Goal: Transaction & Acquisition: Purchase product/service

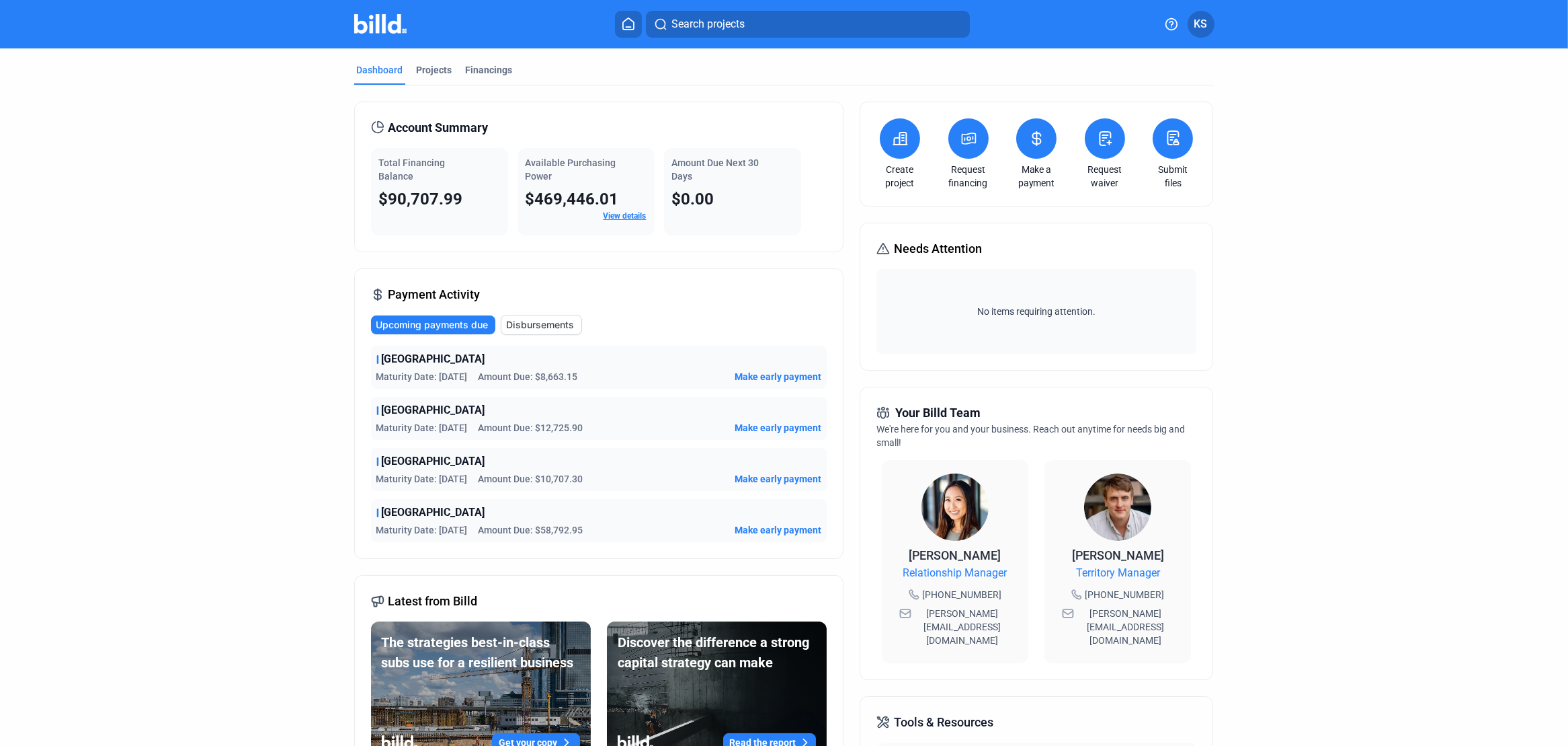
click at [1030, 143] on icon at bounding box center [1037, 138] width 17 height 16
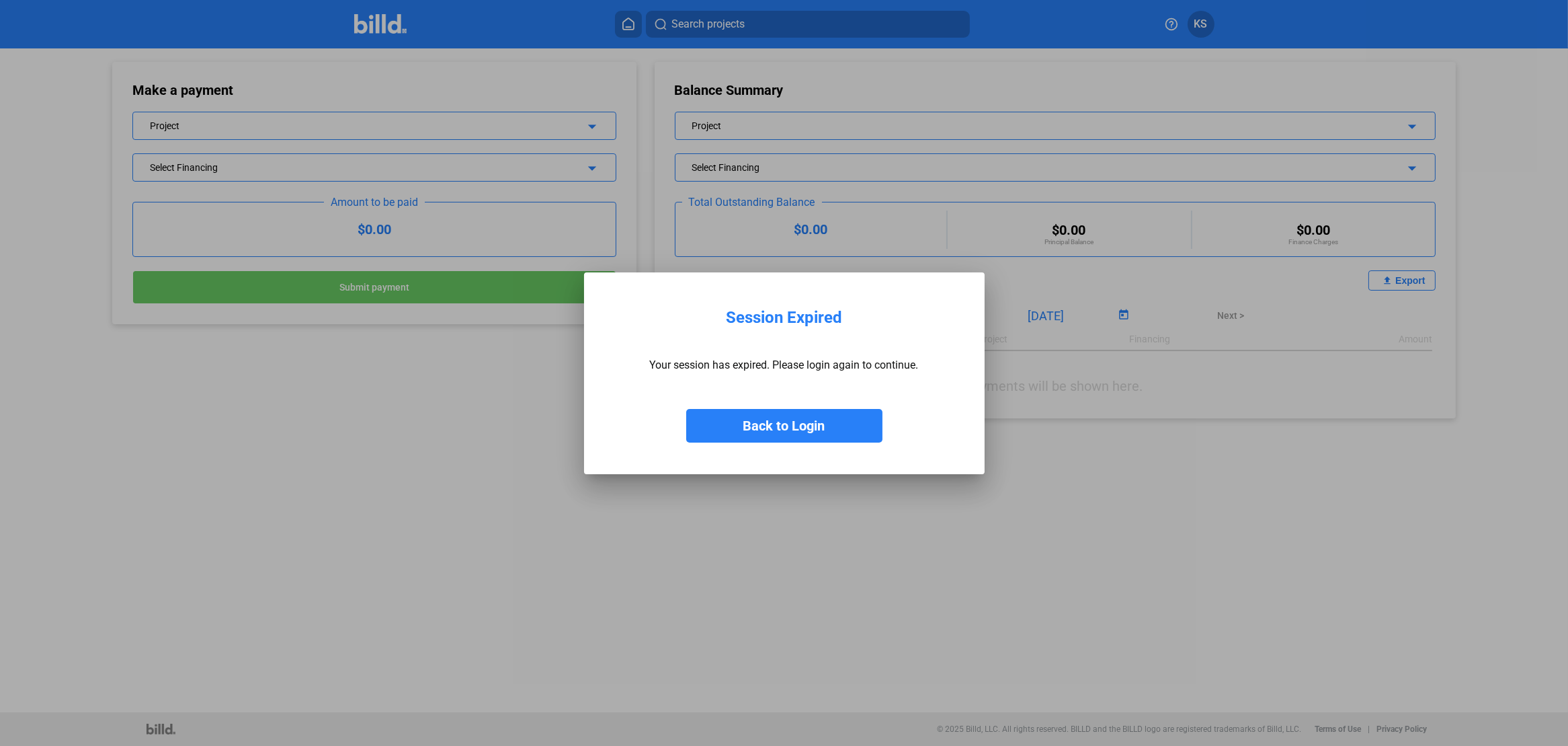
click at [800, 424] on button "Back to Login" at bounding box center [784, 426] width 196 height 34
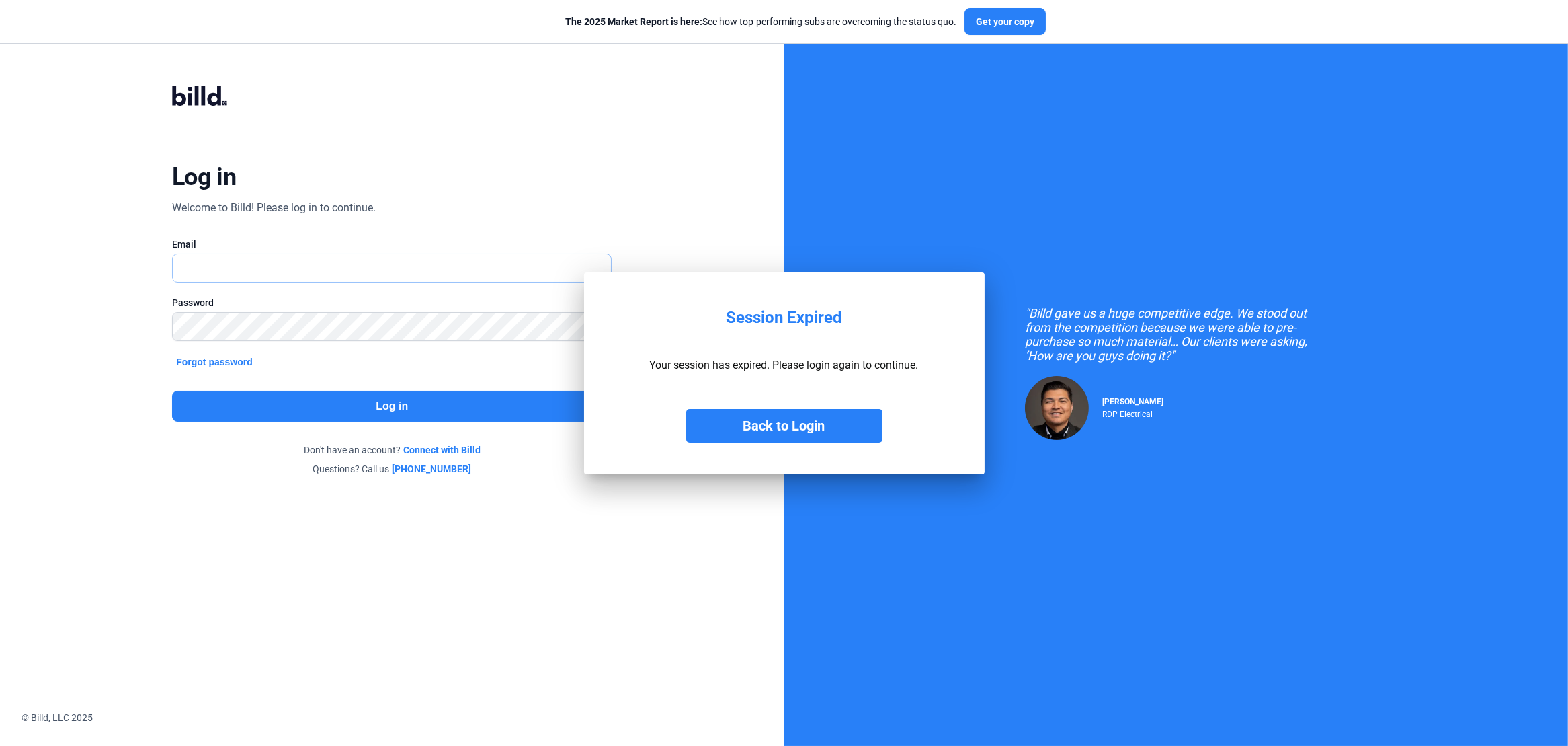
type input "[PERSON_NAME][EMAIL_ADDRESS][DOMAIN_NAME]"
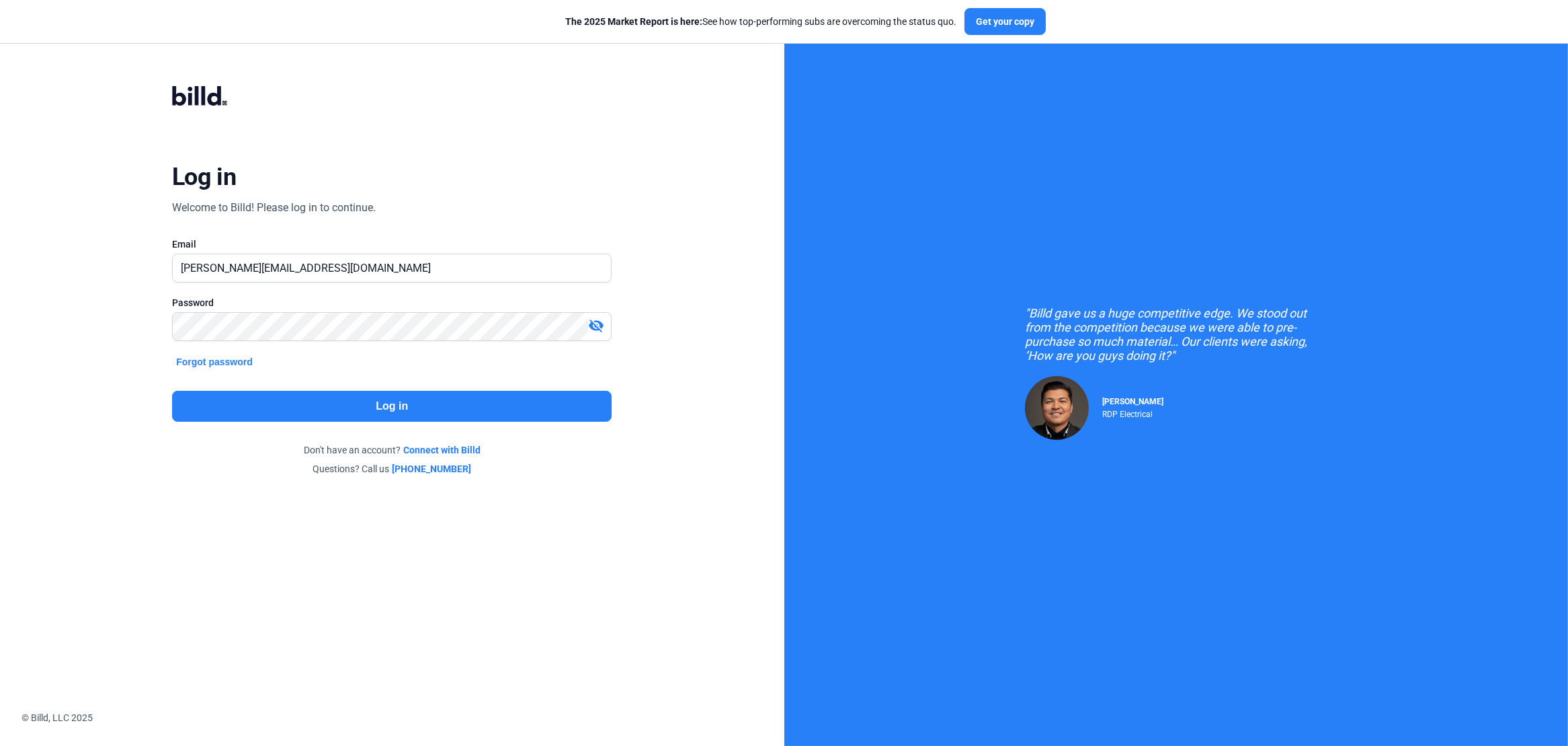
click at [441, 402] on button "Log in" at bounding box center [391, 405] width 440 height 31
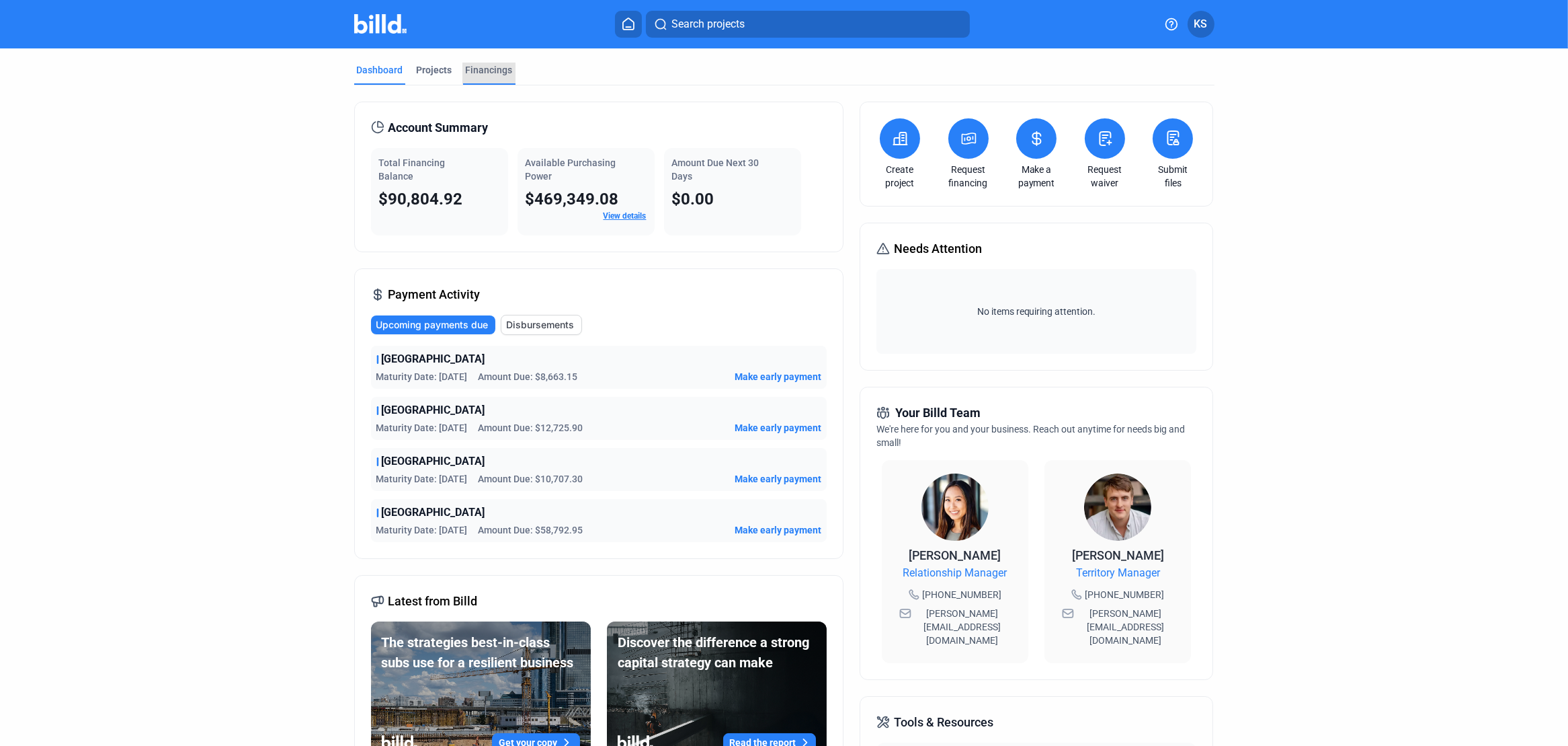
click at [491, 68] on div "Financings" at bounding box center [489, 70] width 47 height 13
click at [771, 374] on span "Make early payment" at bounding box center [777, 376] width 87 height 13
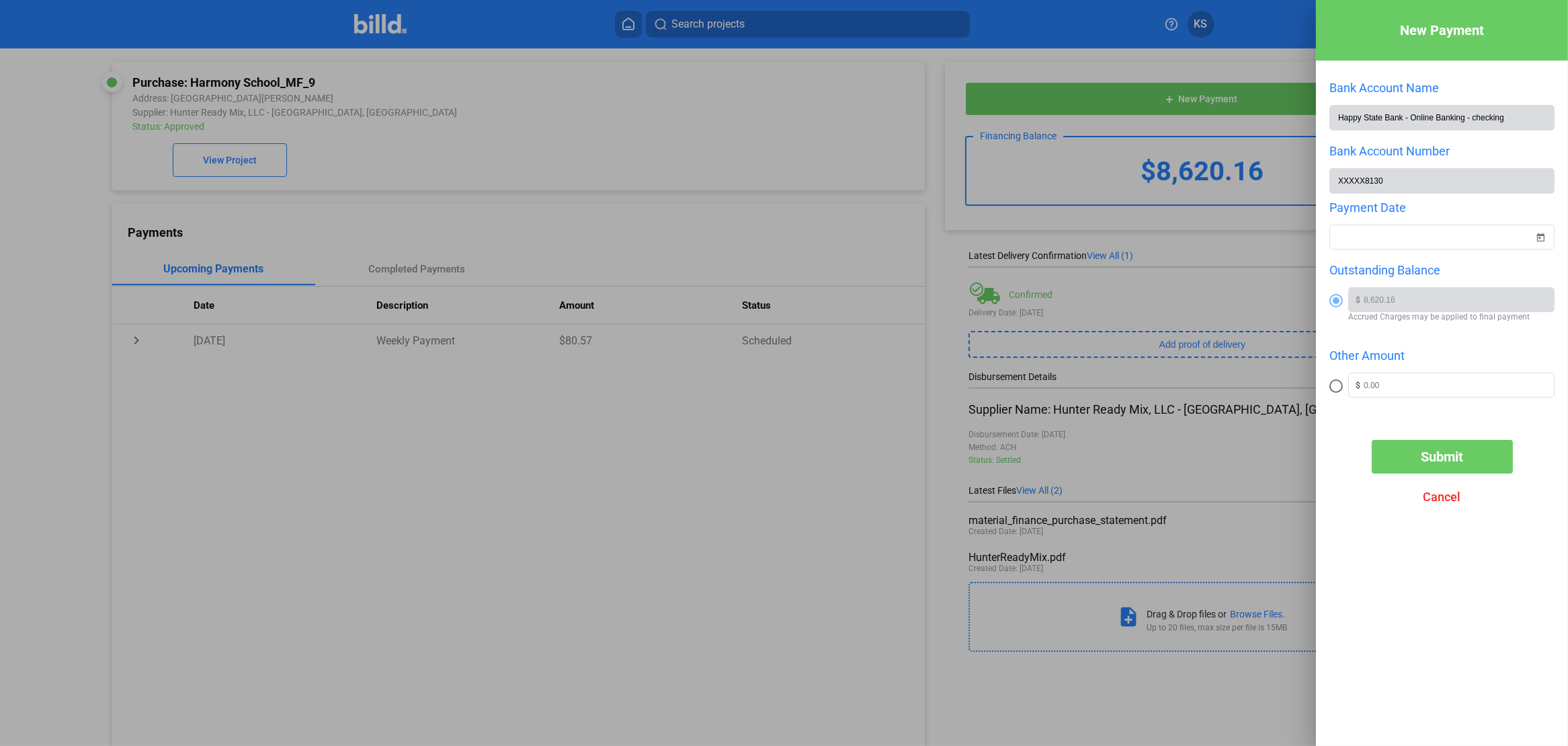
click at [1450, 494] on span "Cancel" at bounding box center [1442, 496] width 37 height 14
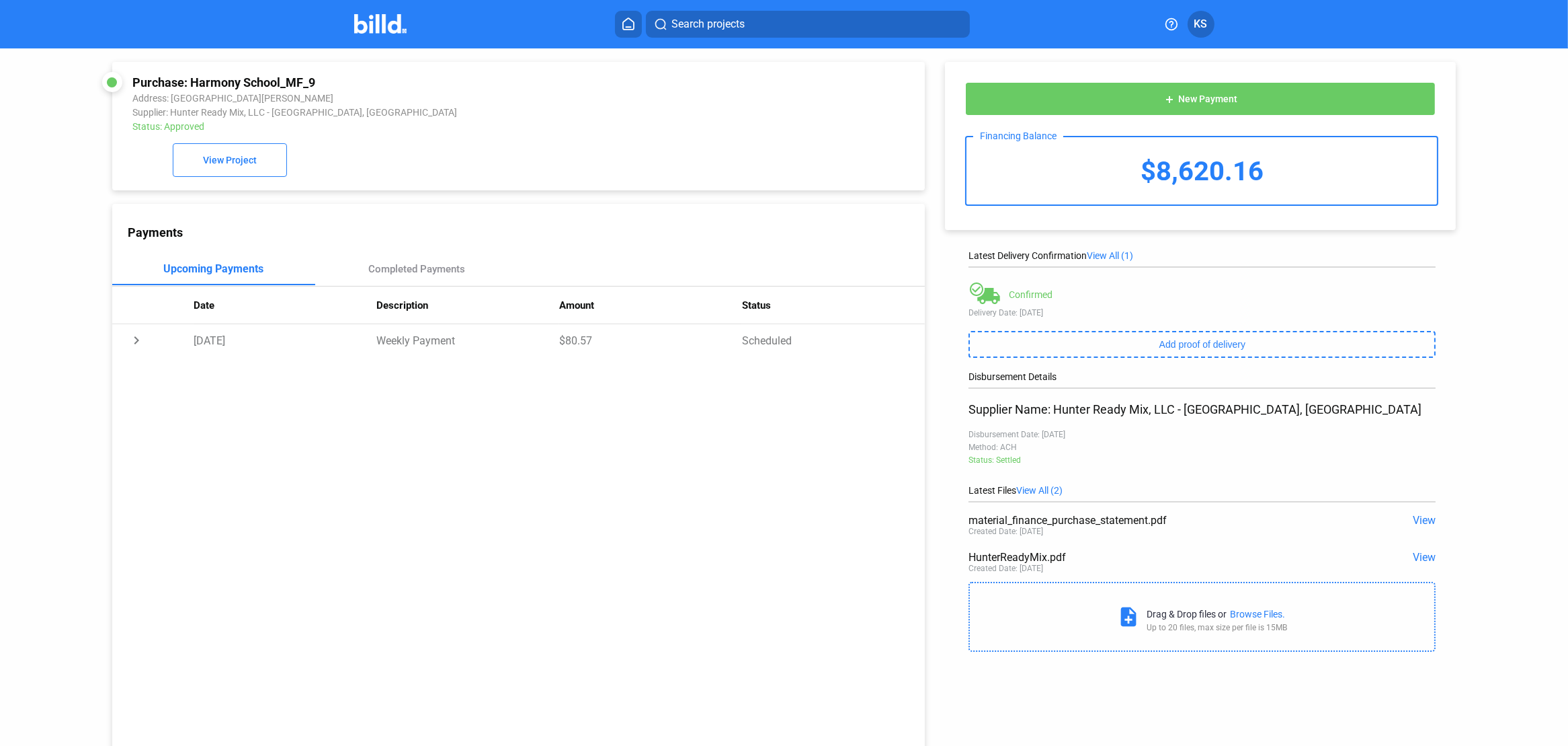
click at [630, 24] on icon at bounding box center [628, 24] width 13 height 13
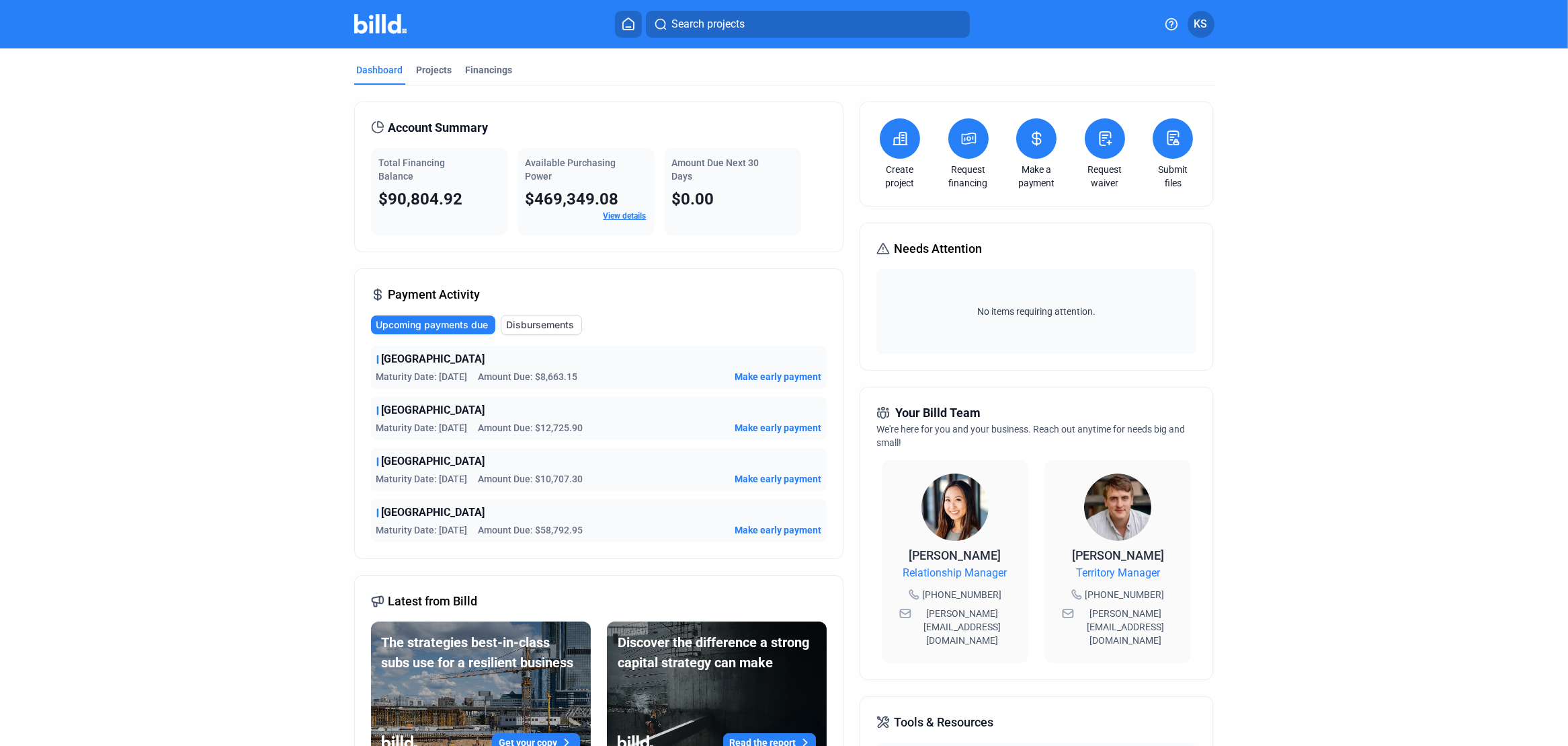
click at [1030, 148] on button at bounding box center [1036, 138] width 40 height 40
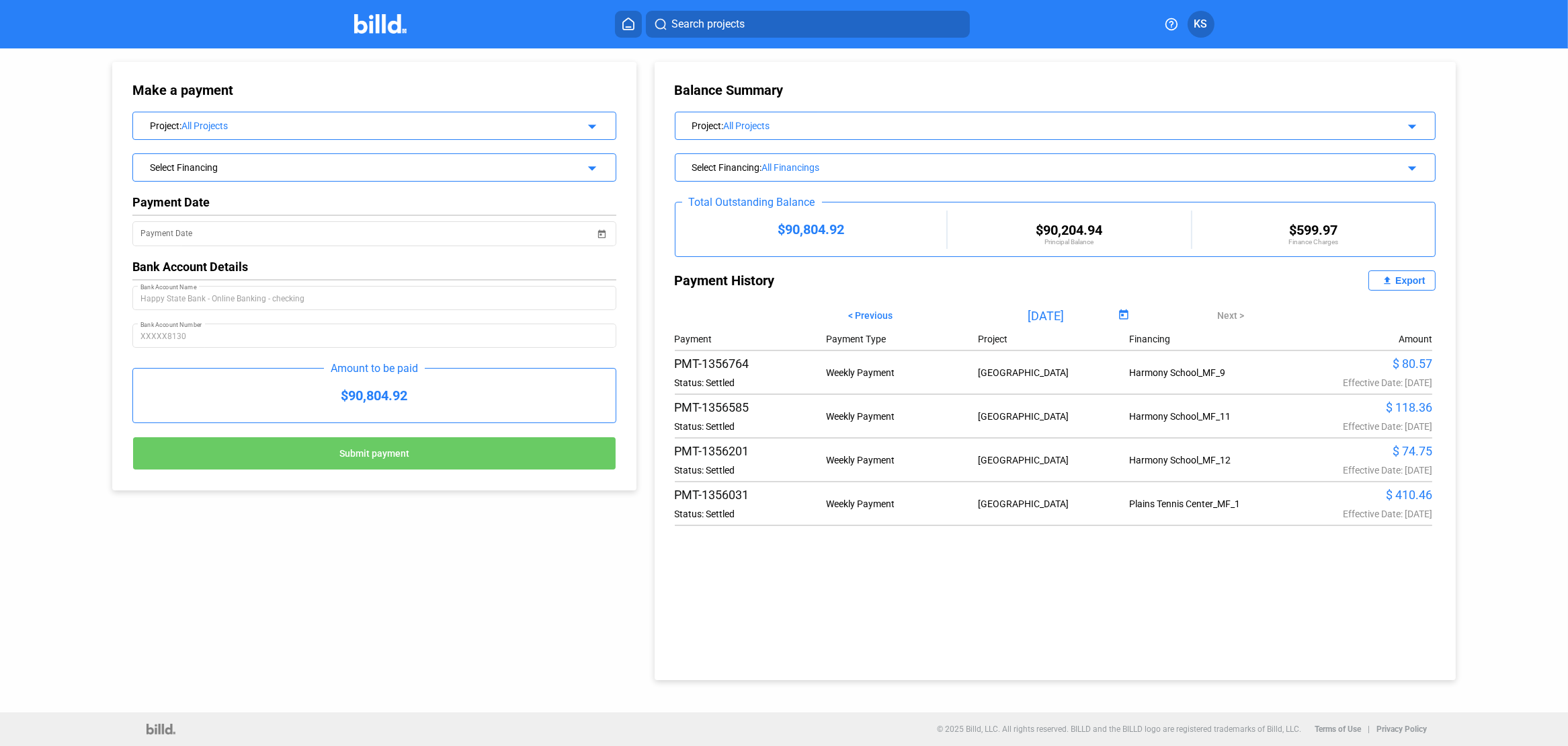
click at [595, 124] on mat-icon "arrow_drop_down" at bounding box center [590, 124] width 16 height 16
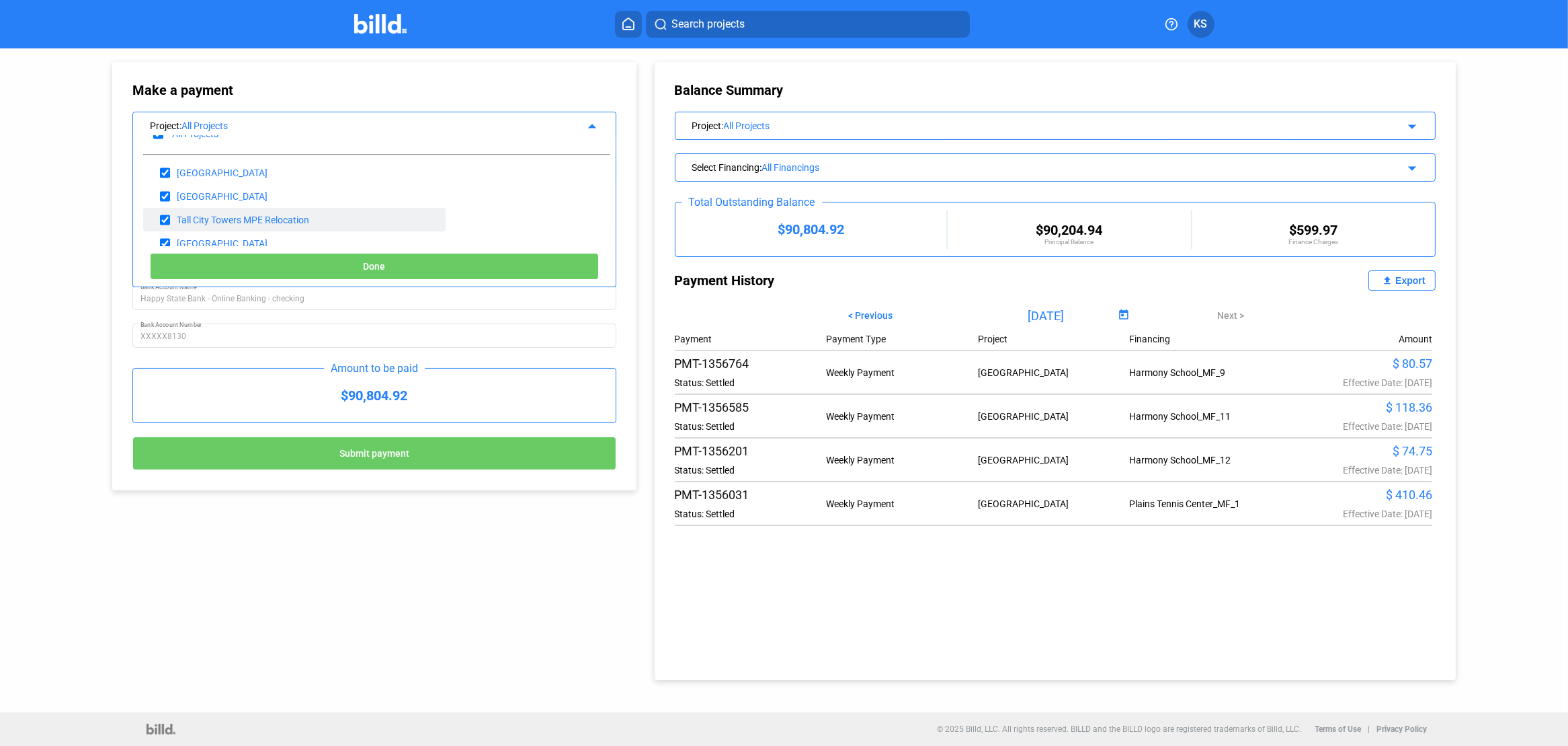
scroll to position [32, 0]
click at [230, 231] on div "[GEOGRAPHIC_DATA]" at bounding box center [221, 232] width 91 height 11
click at [384, 262] on span "Done" at bounding box center [374, 267] width 22 height 11
type input "[DATE]"
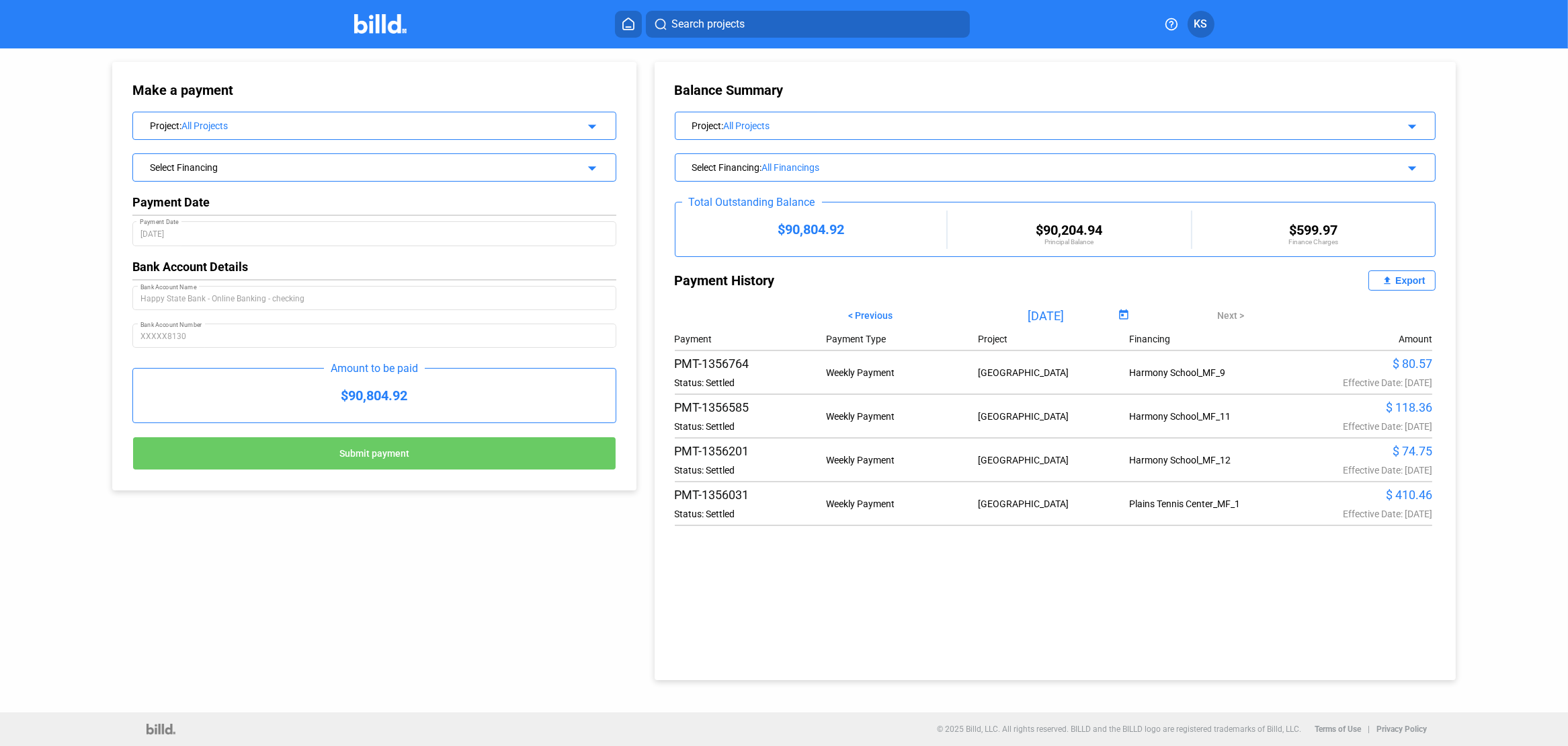
click at [595, 125] on mat-icon "arrow_drop_down" at bounding box center [590, 124] width 16 height 16
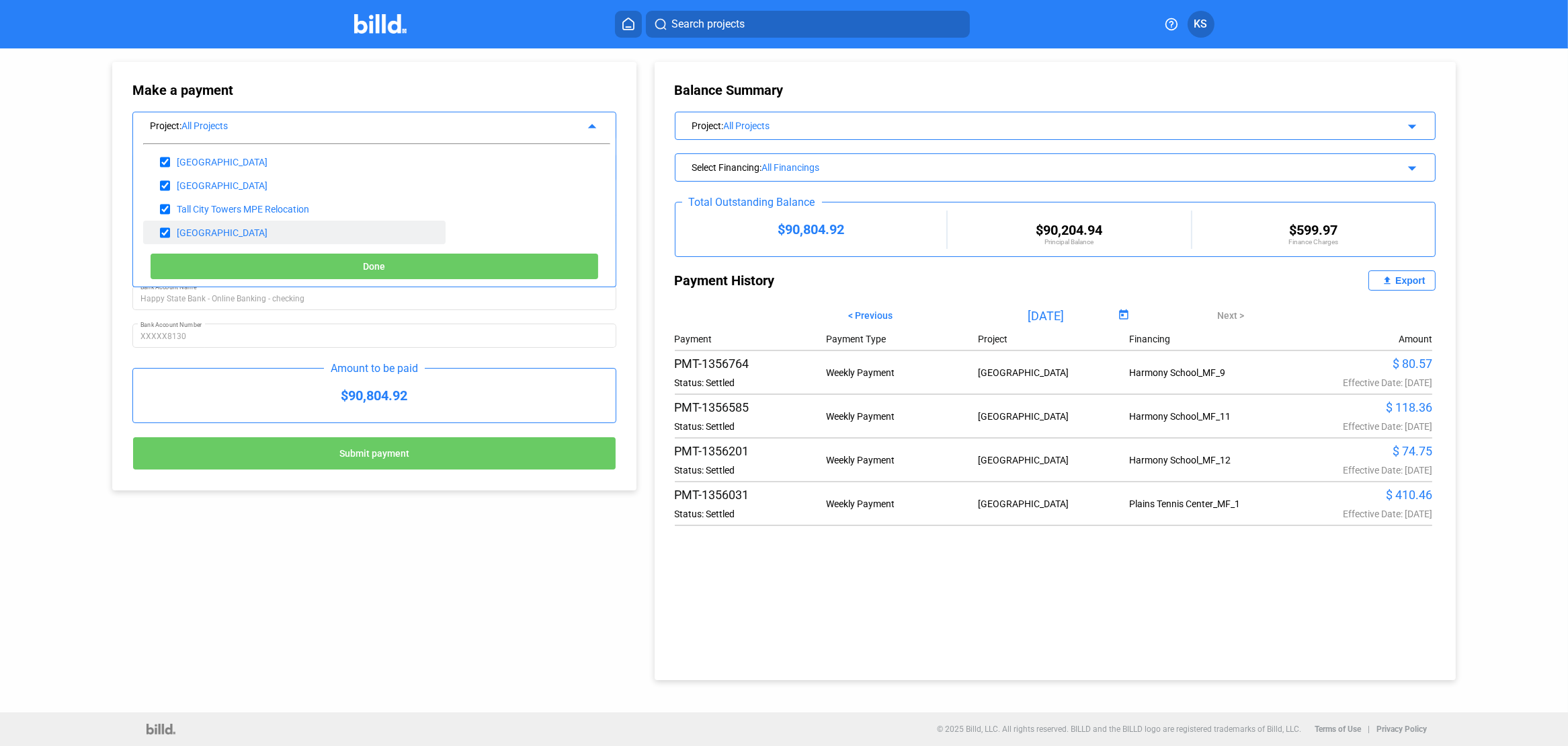
click at [210, 230] on div "[GEOGRAPHIC_DATA]" at bounding box center [221, 232] width 91 height 11
click at [164, 205] on input "checkbox" at bounding box center [164, 209] width 10 height 21
checkbox input "false"
click at [162, 181] on input "checkbox" at bounding box center [164, 186] width 10 height 21
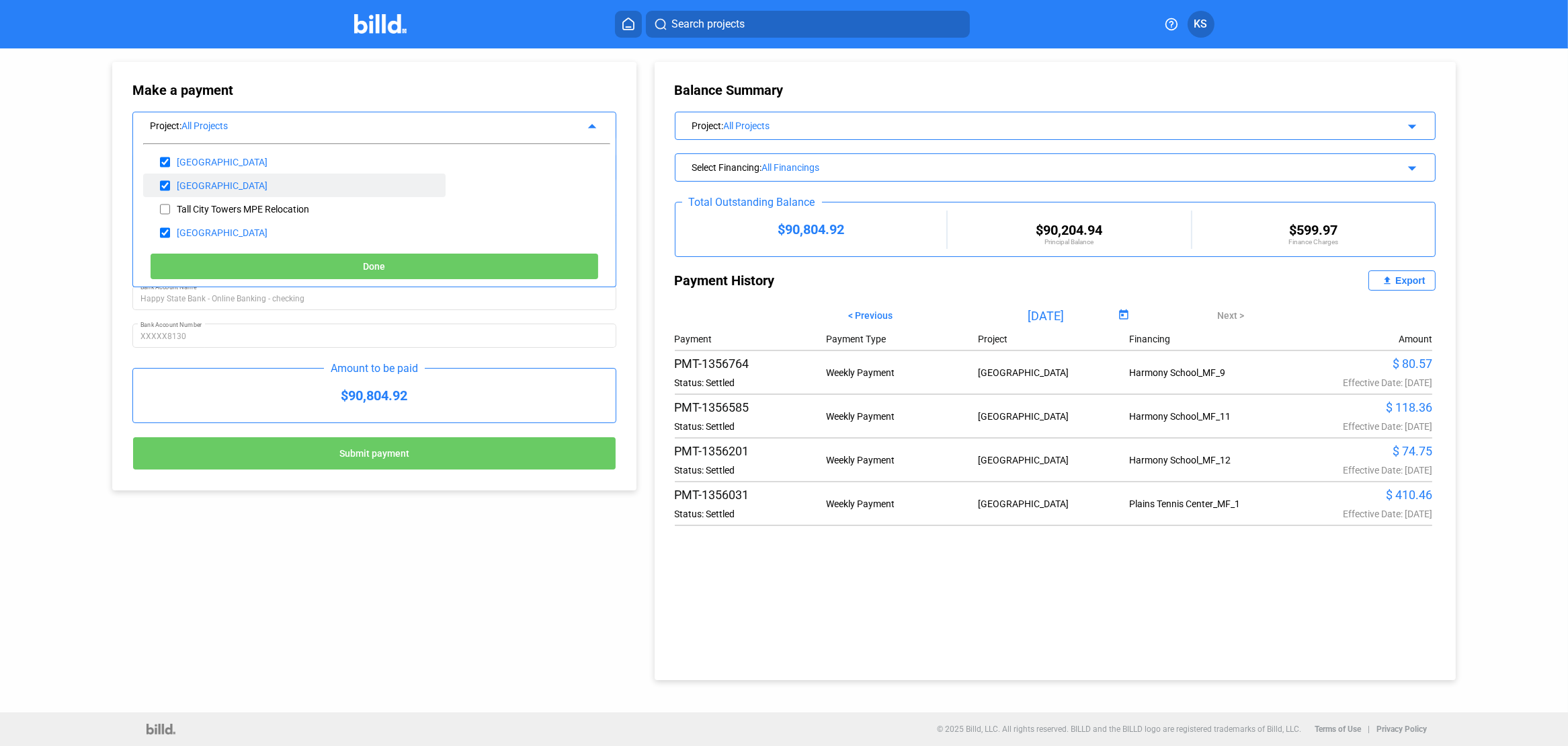
checkbox input "false"
click at [162, 157] on input "checkbox" at bounding box center [164, 162] width 10 height 21
checkbox input "false"
click at [367, 265] on span "Done" at bounding box center [374, 267] width 22 height 11
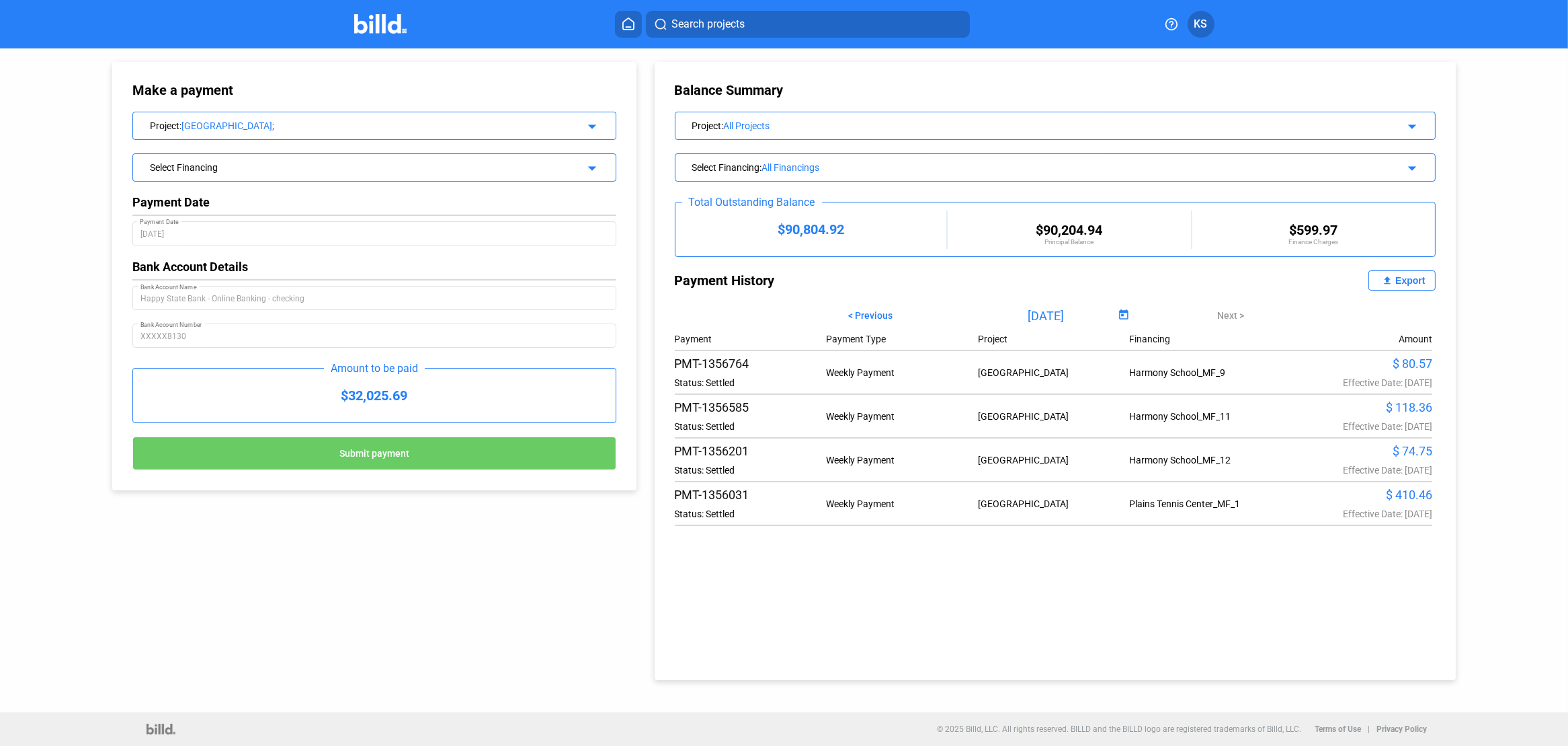
click at [596, 168] on mat-icon "arrow_drop_down" at bounding box center [590, 165] width 16 height 16
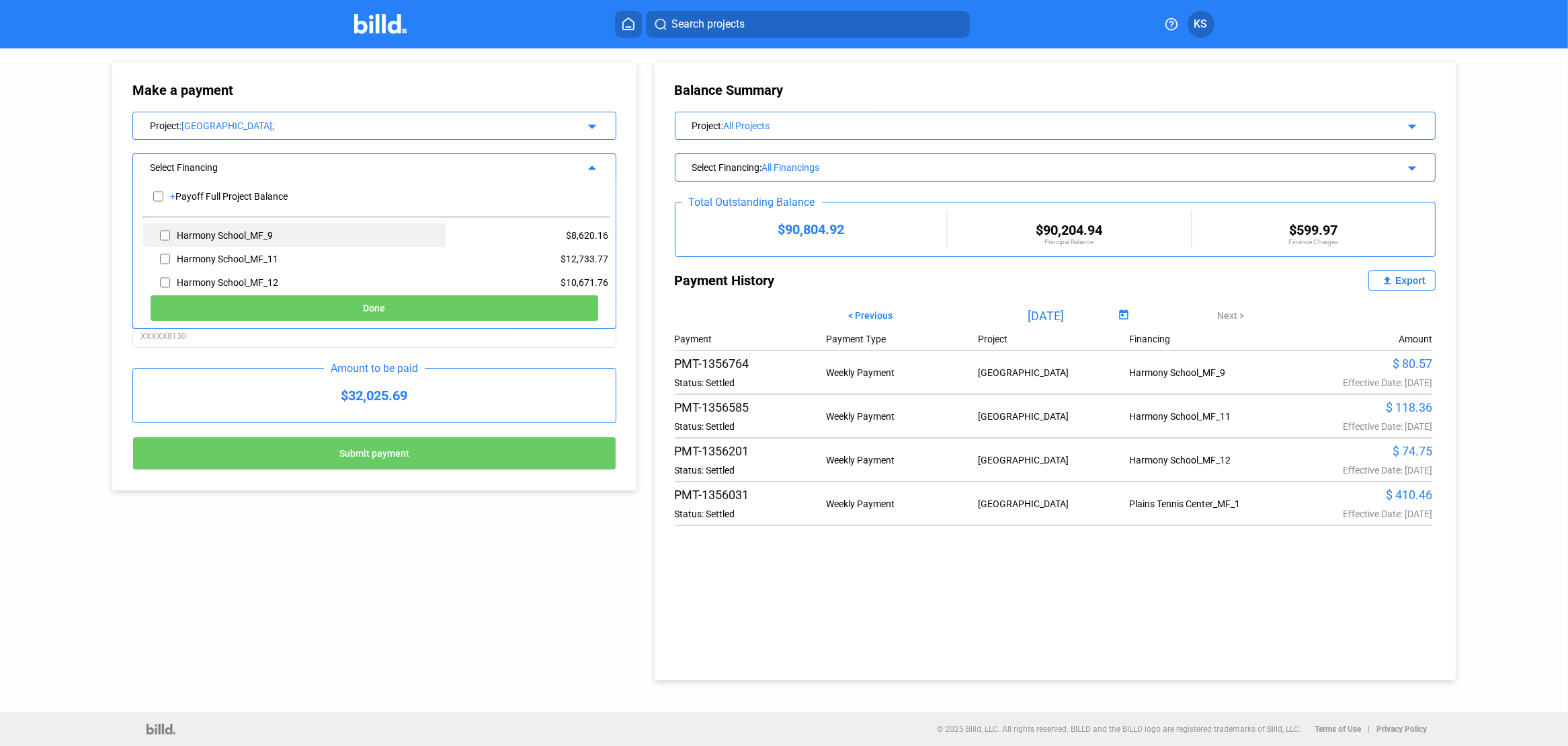
click at [162, 232] on input "checkbox" at bounding box center [164, 235] width 10 height 21
checkbox input "true"
click at [164, 254] on input "checkbox" at bounding box center [164, 259] width 10 height 21
checkbox input "true"
click at [162, 278] on input "checkbox" at bounding box center [164, 283] width 10 height 21
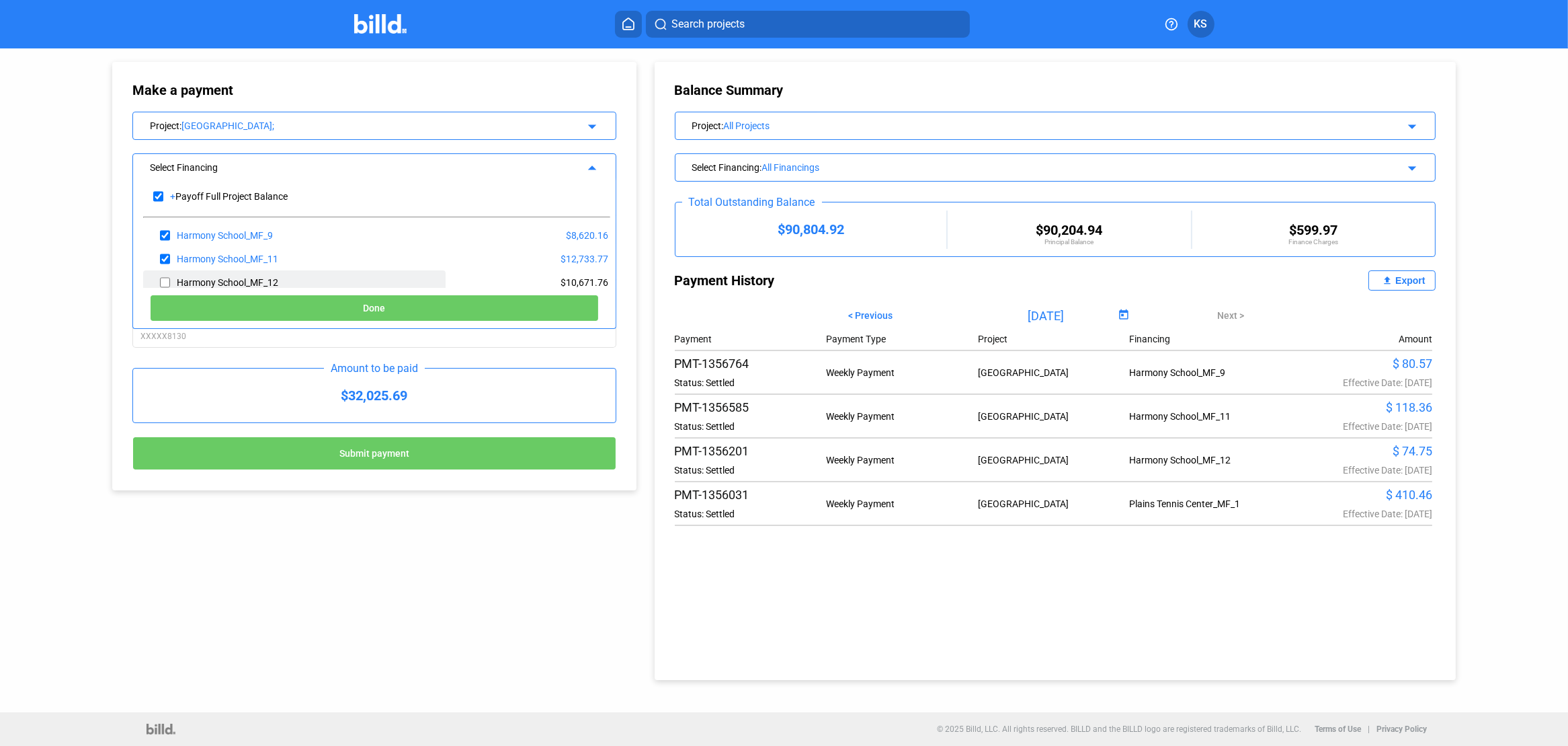
checkbox input "true"
click at [372, 309] on span "Done" at bounding box center [374, 309] width 22 height 11
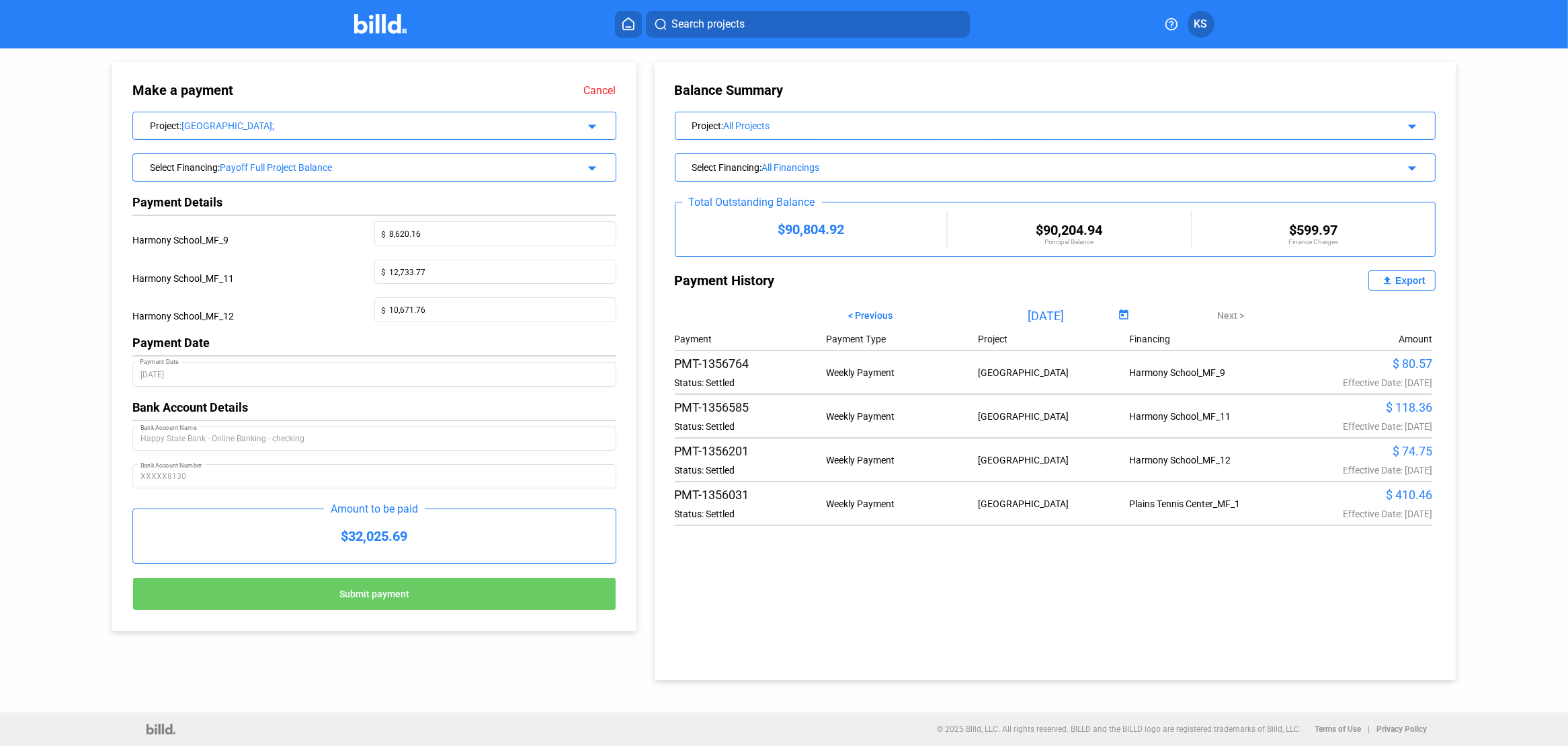
click at [394, 595] on span "Submit payment" at bounding box center [374, 594] width 70 height 11
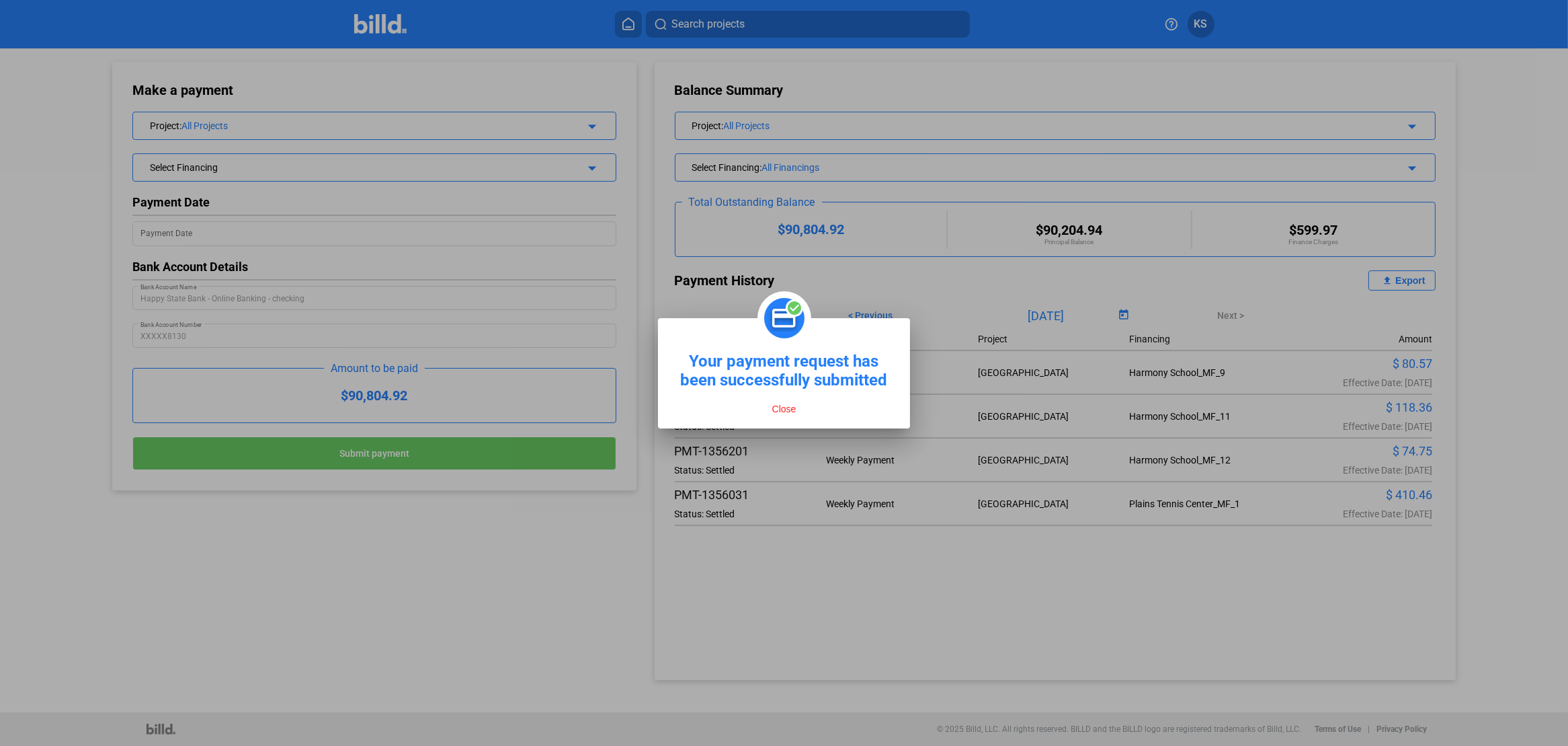
click at [784, 408] on button "Close" at bounding box center [784, 408] width 33 height 12
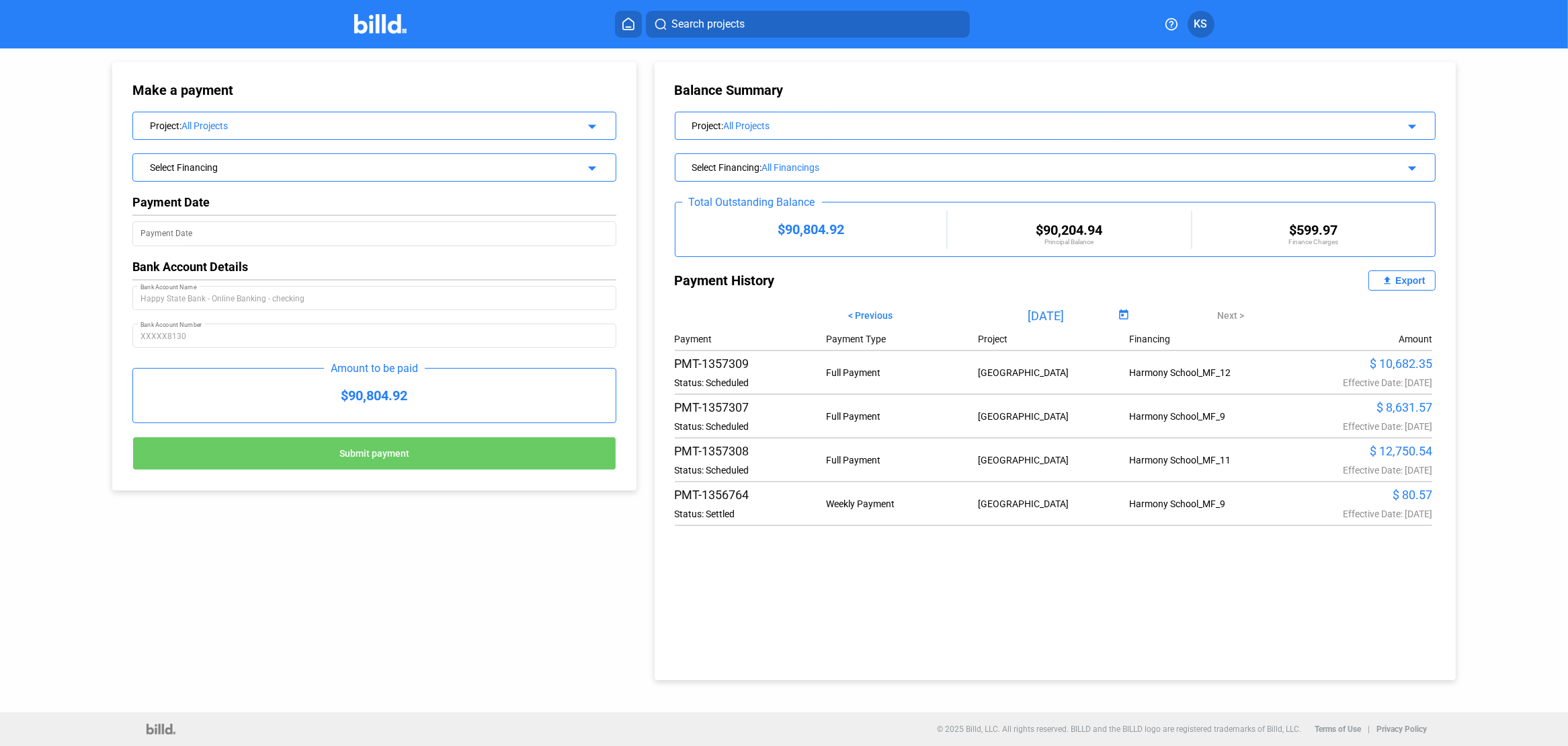
click at [590, 165] on mat-icon "arrow_drop_down" at bounding box center [590, 165] width 16 height 16
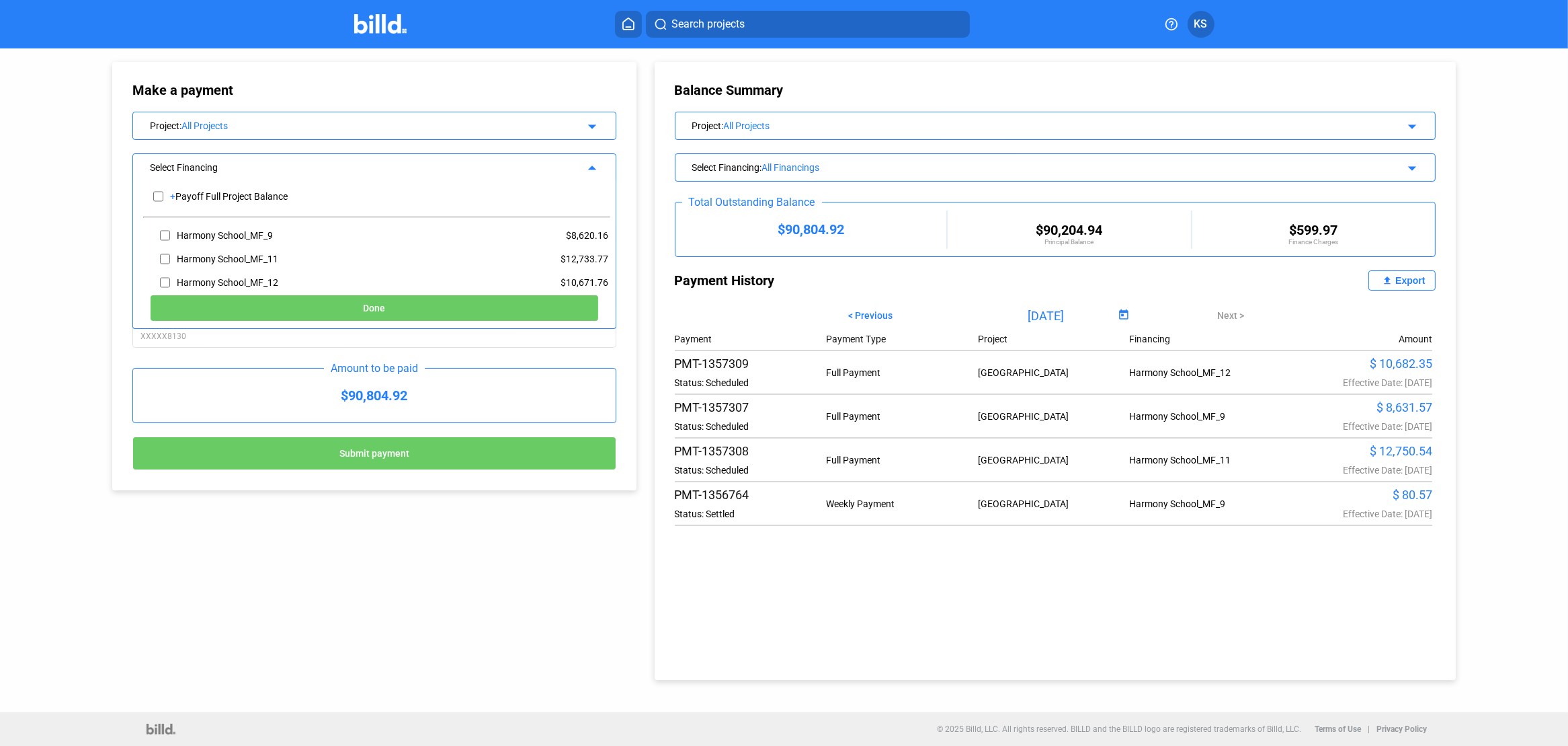
click at [590, 125] on mat-icon "arrow_drop_down" at bounding box center [590, 124] width 16 height 16
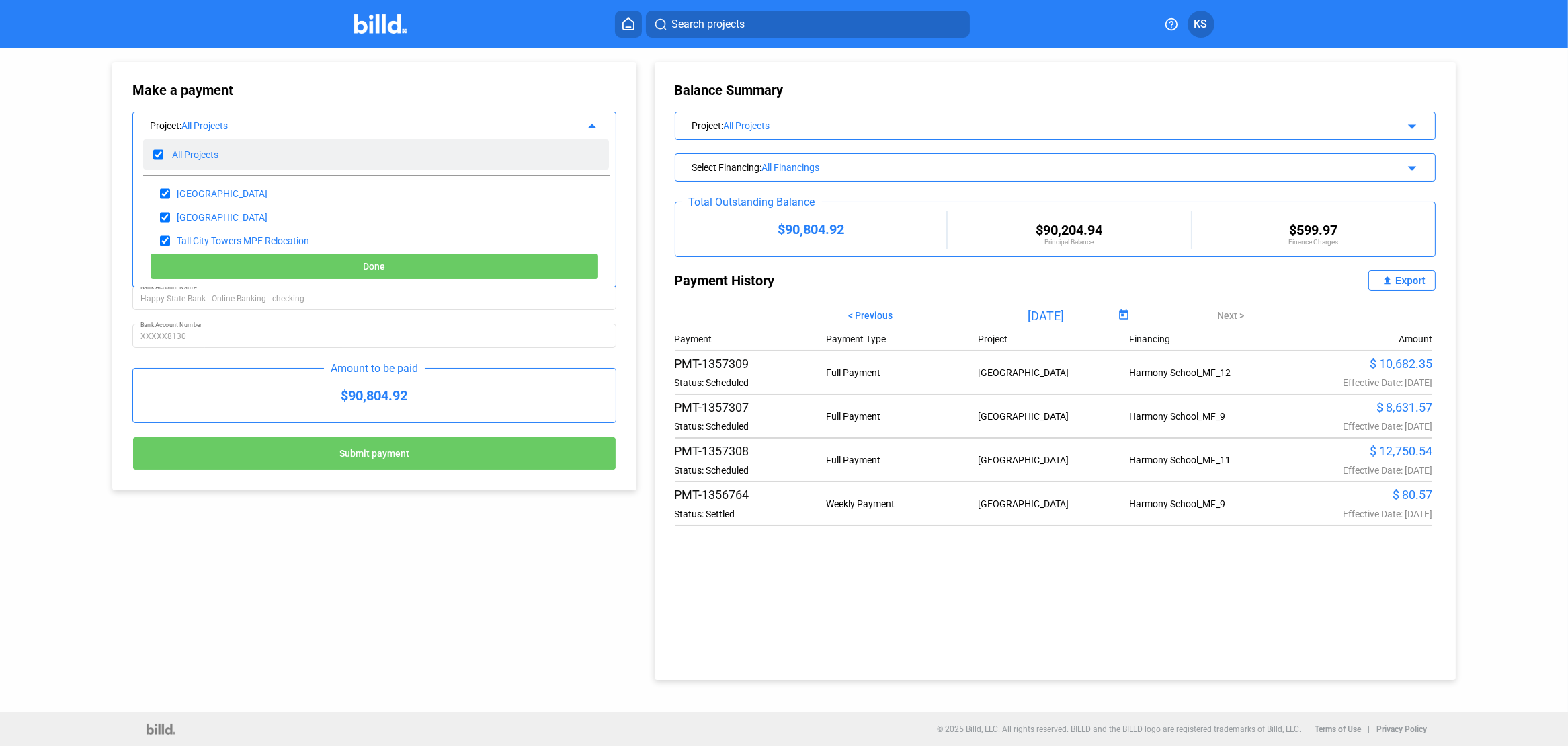
click at [155, 151] on input "checkbox" at bounding box center [158, 155] width 10 height 21
checkbox input "false"
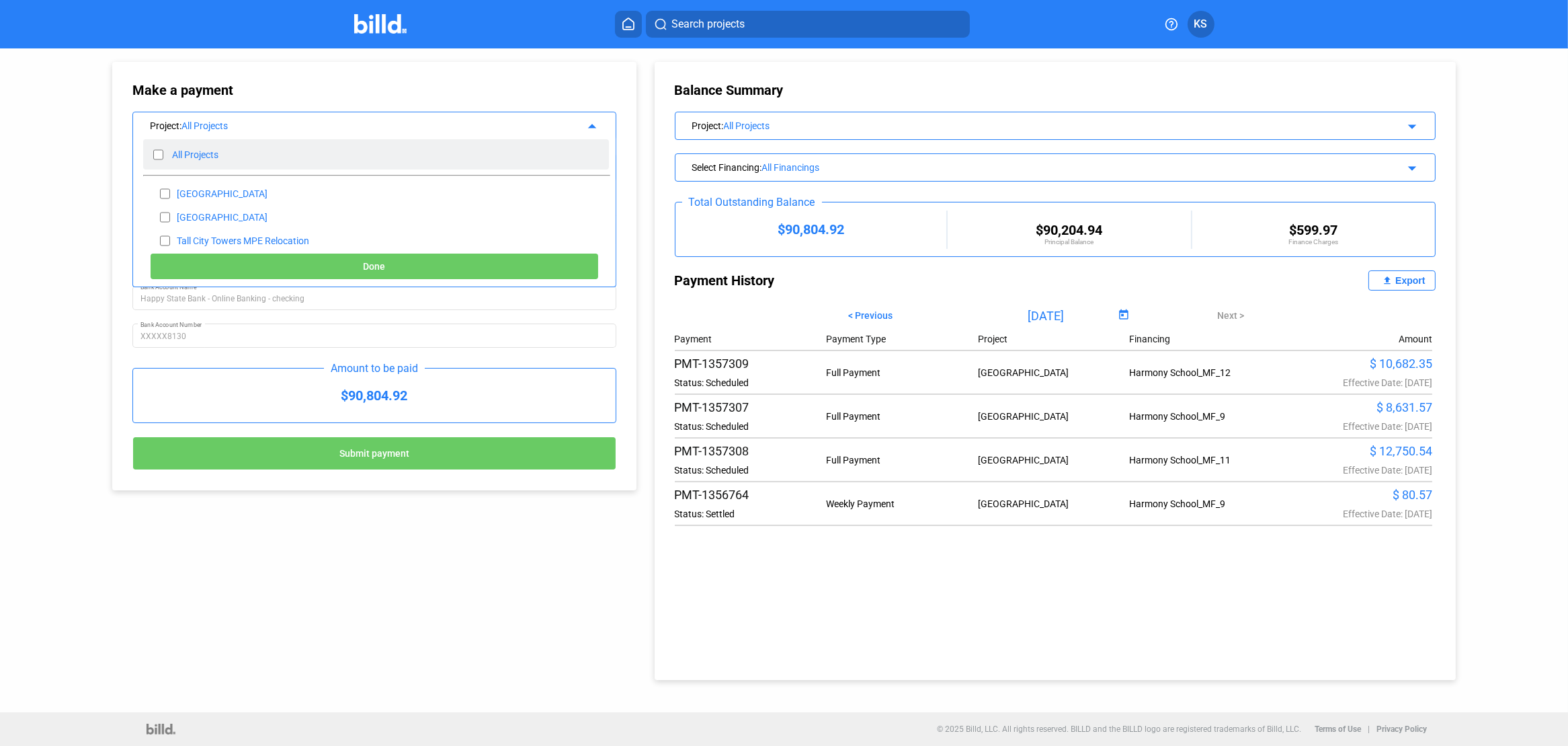
checkbox input "false"
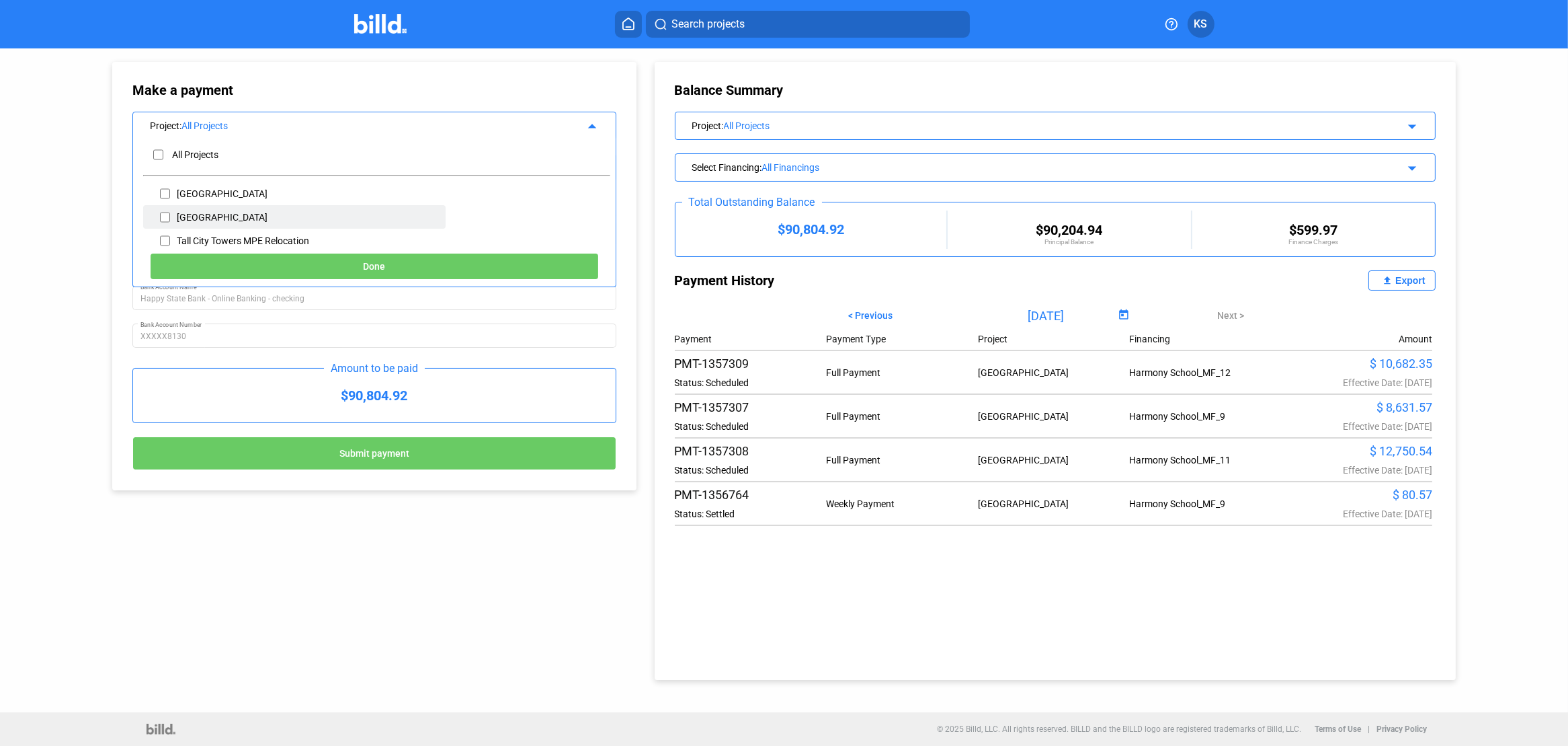
click at [161, 212] on input "checkbox" at bounding box center [164, 218] width 10 height 21
checkbox input "true"
click at [371, 268] on span "Done" at bounding box center [374, 267] width 22 height 11
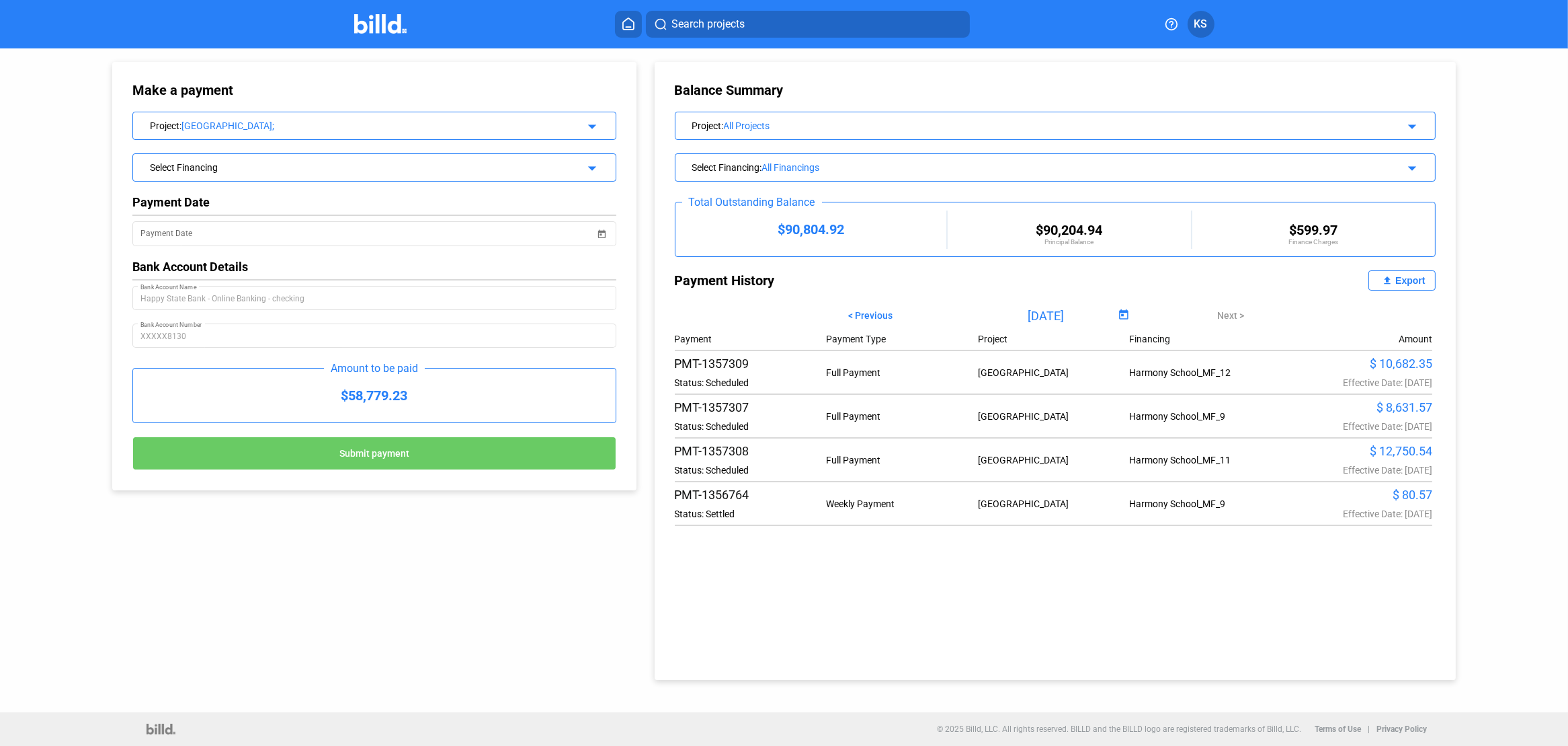
click at [595, 164] on mat-icon "arrow_drop_down" at bounding box center [590, 165] width 16 height 16
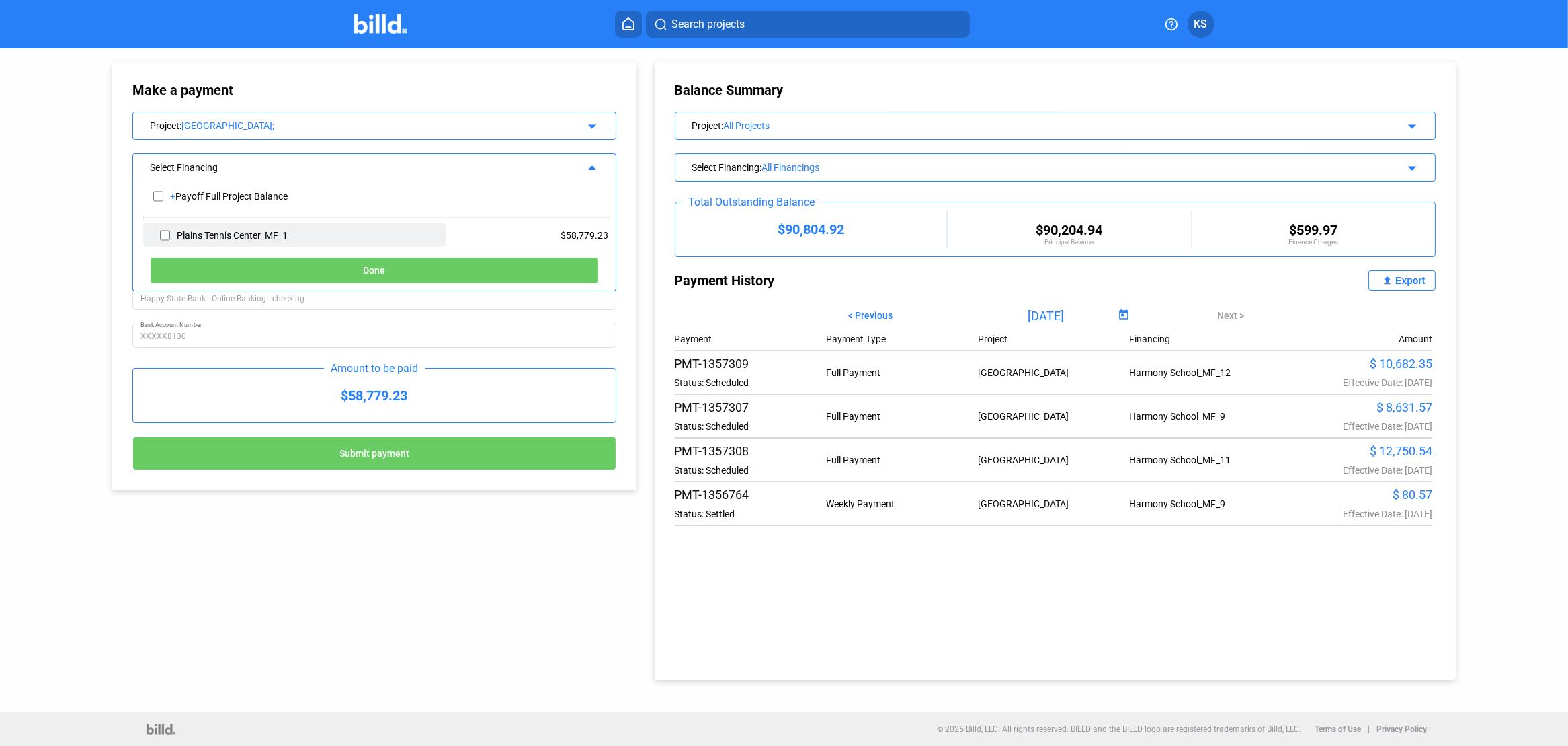
click at [165, 232] on input "checkbox" at bounding box center [164, 235] width 10 height 21
checkbox input "true"
click at [369, 268] on span "Done" at bounding box center [374, 271] width 22 height 11
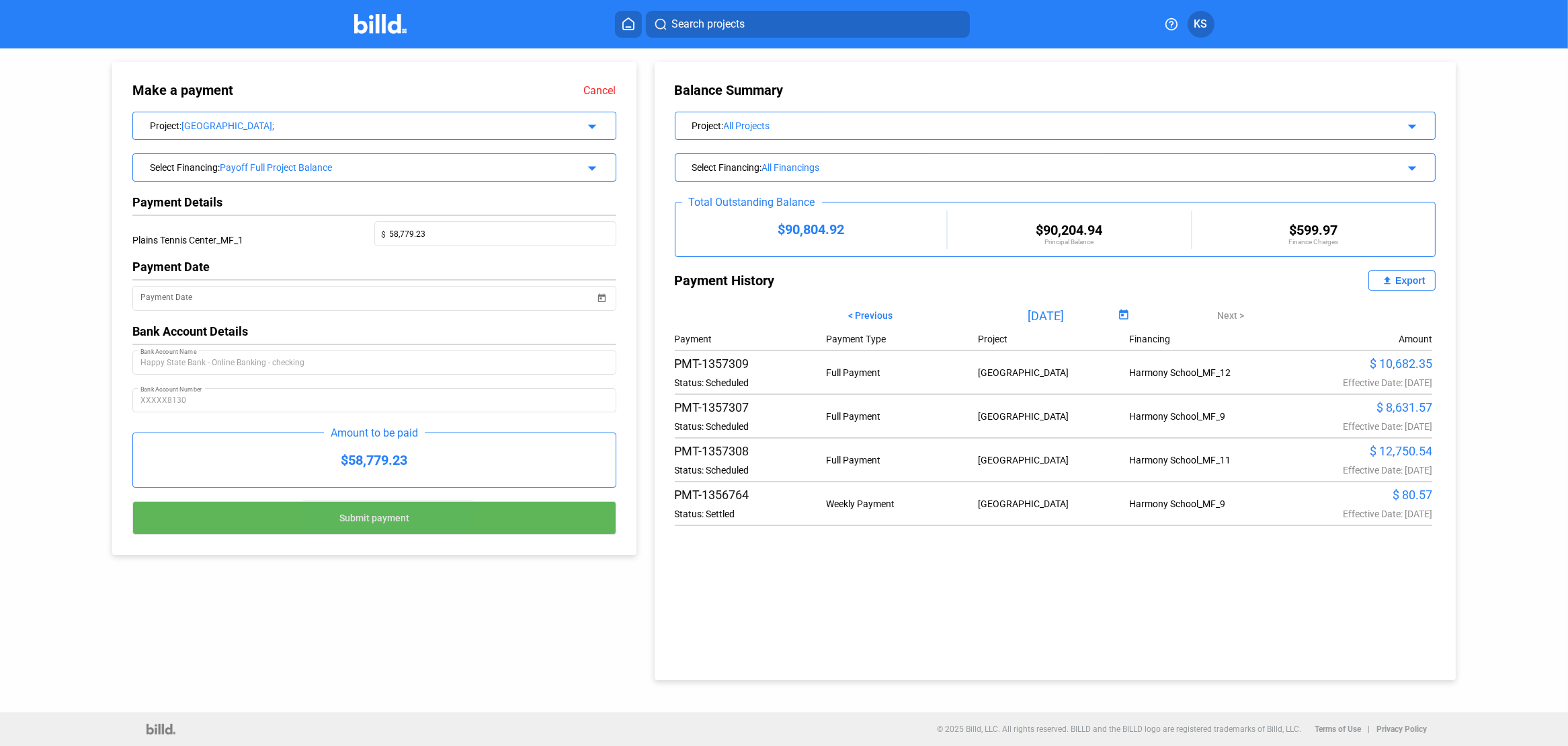
click at [388, 523] on button "Submit payment" at bounding box center [374, 518] width 484 height 34
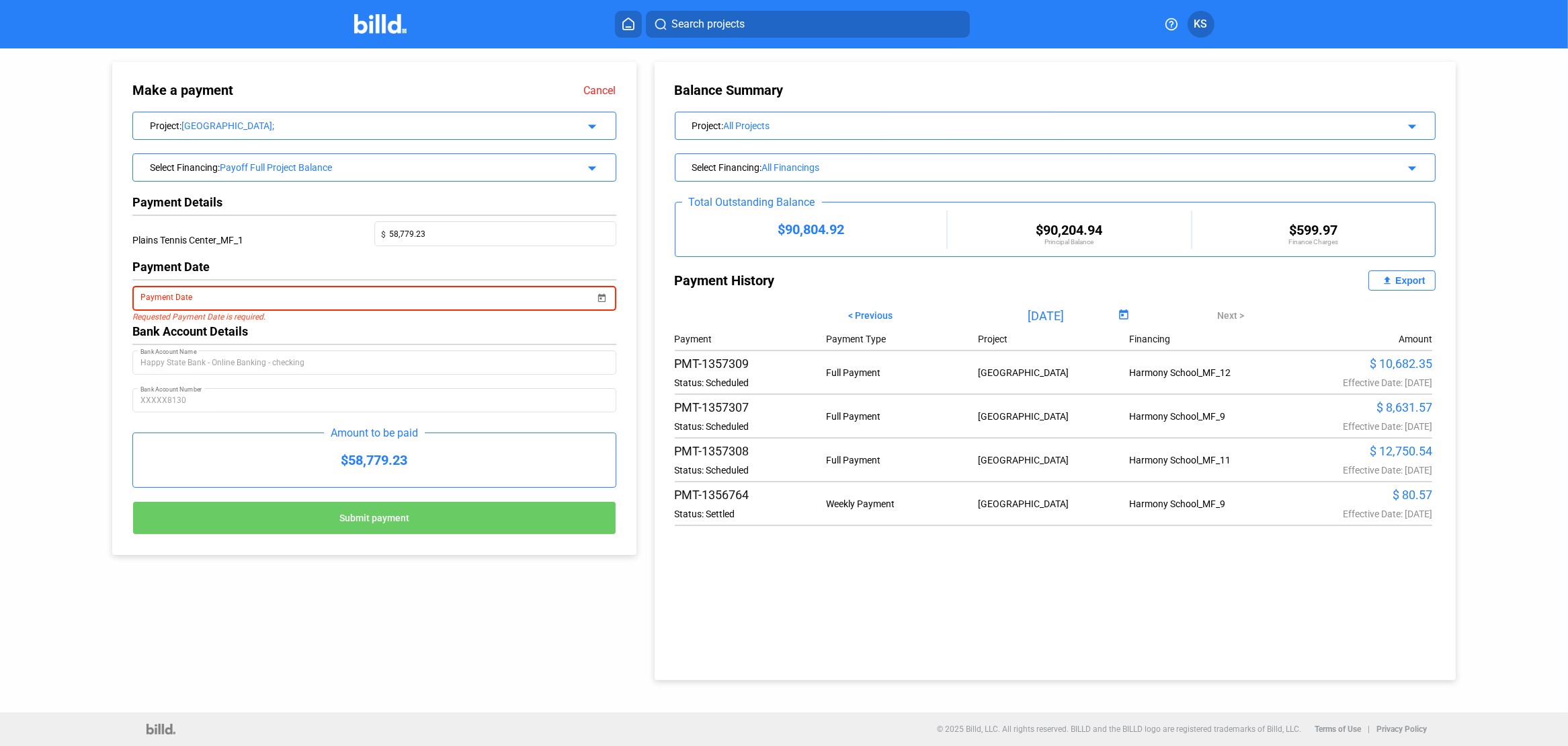
click at [604, 297] on span "Open calendar" at bounding box center [602, 289] width 33 height 33
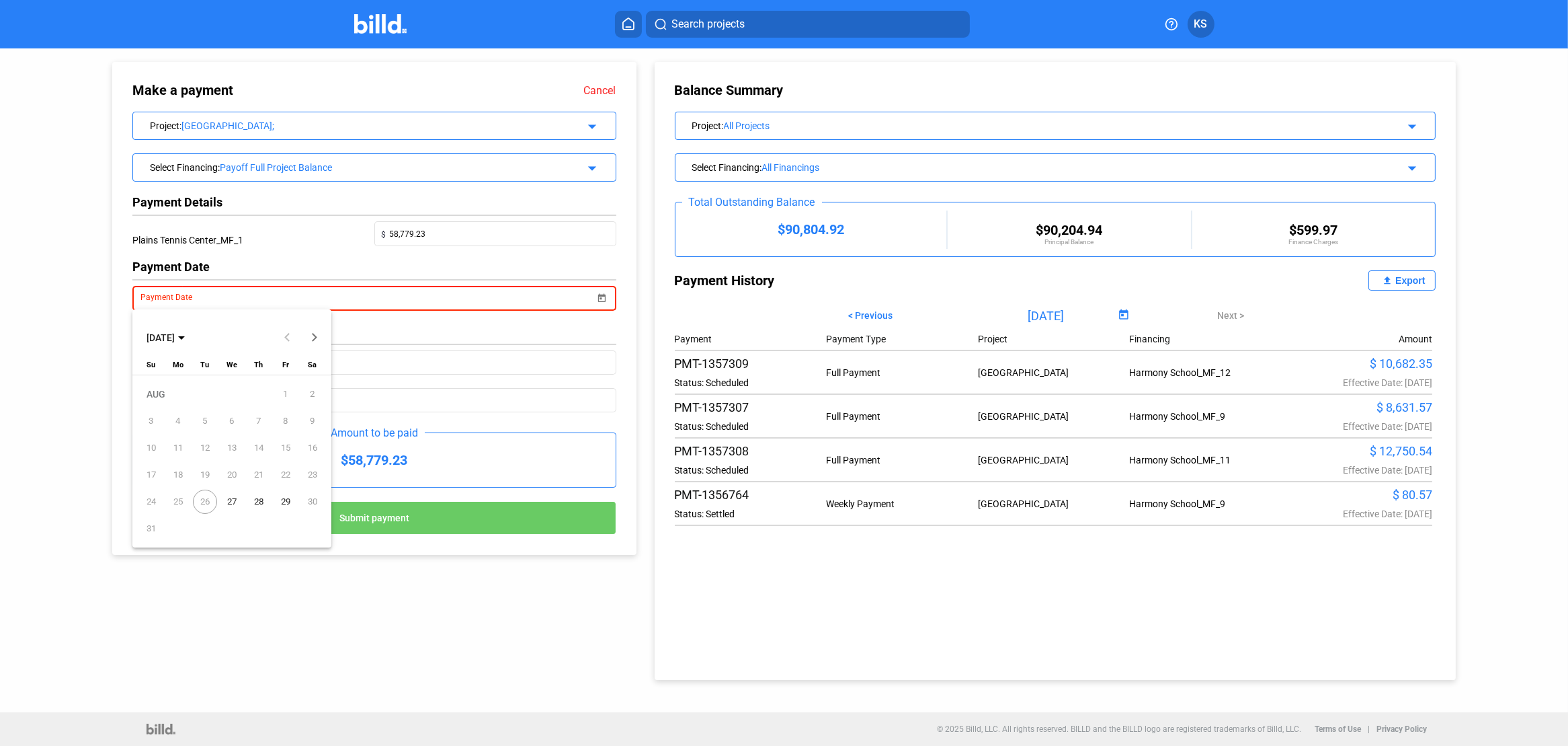
click at [287, 500] on span "29" at bounding box center [286, 501] width 24 height 24
type input "[DATE]"
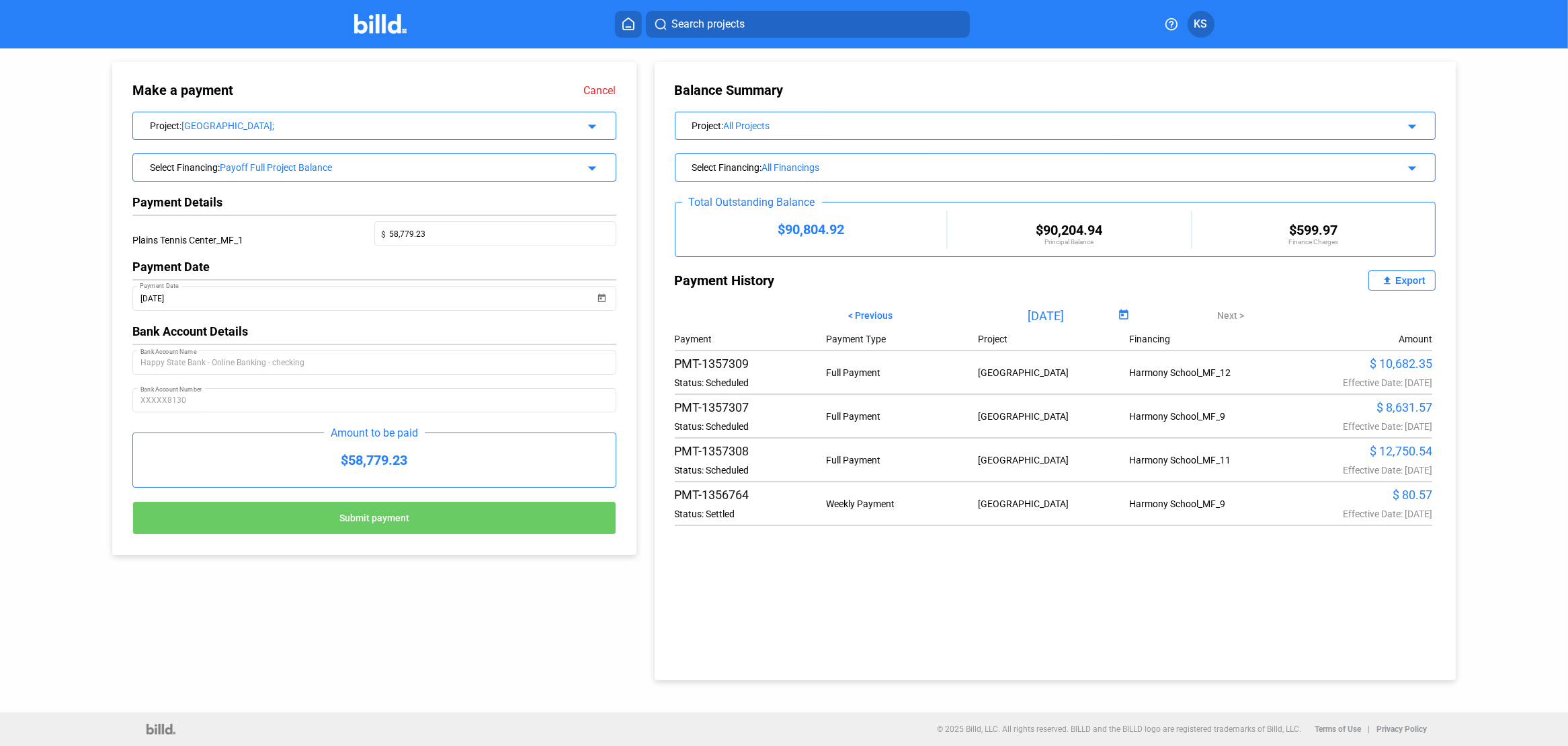
click at [385, 520] on span "Submit payment" at bounding box center [374, 518] width 70 height 11
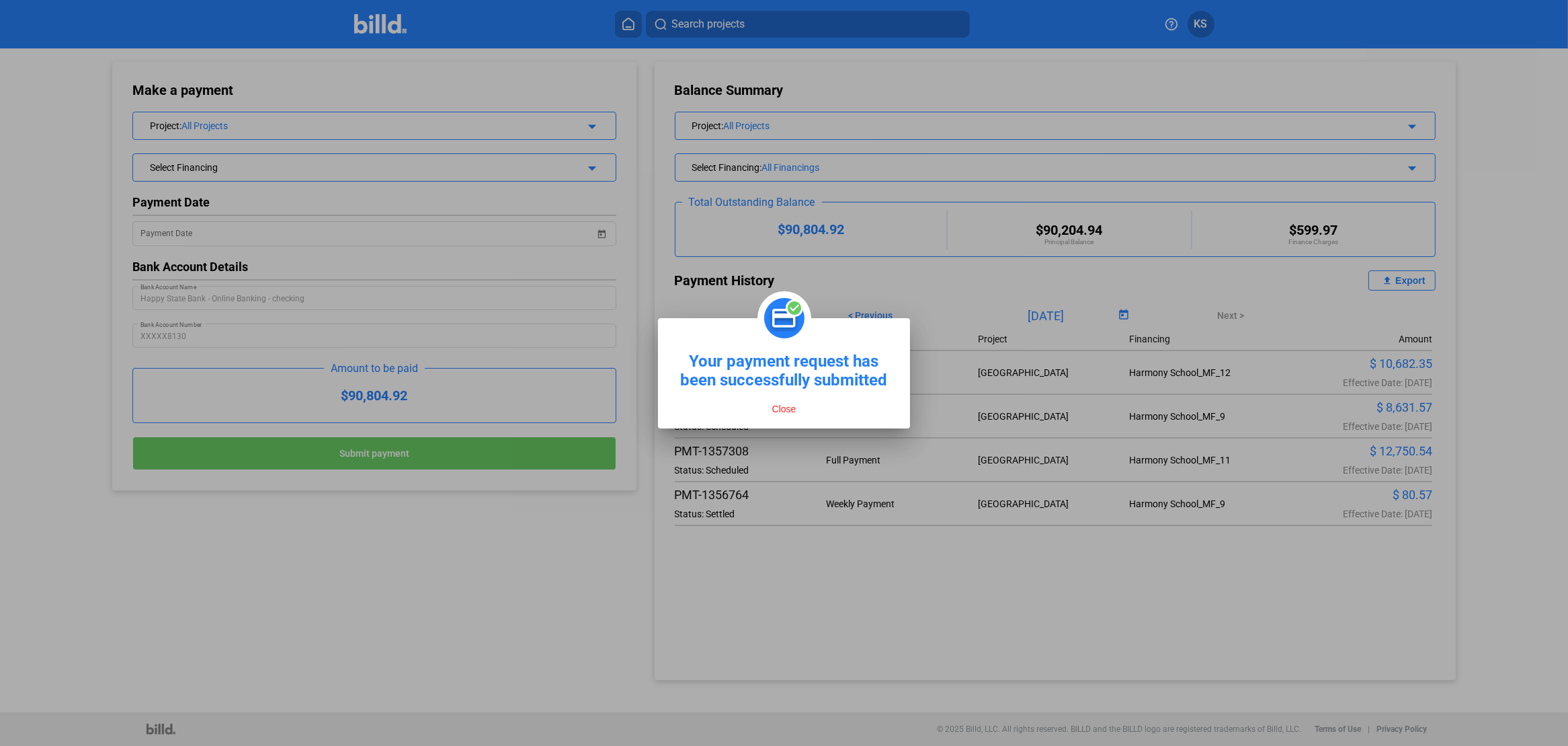
click at [787, 410] on button "Close" at bounding box center [784, 408] width 33 height 12
